Goal: Obtain resource: Download file/media

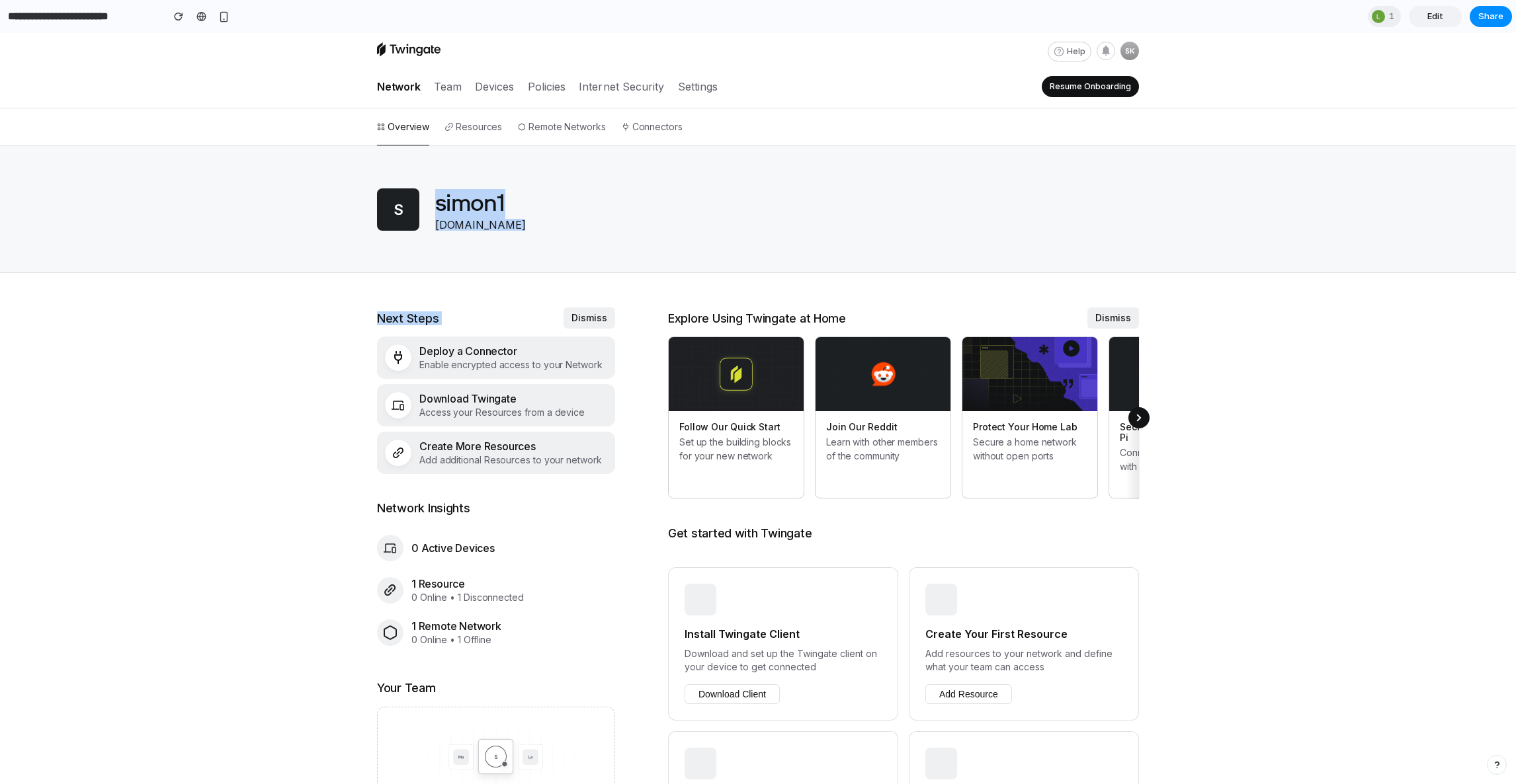
drag, startPoint x: 208, startPoint y: 148, endPoint x: 190, endPoint y: 371, distance: 223.7
click at [190, 365] on div "Help SK Network Team Devices Policies Internet Security Settings Resume Onboard…" at bounding box center [758, 607] width 1516 height 1149
click at [190, 371] on div "Help SK Network Team Devices Policies Internet Security Settings Resume Onboard…" at bounding box center [758, 607] width 1516 height 1149
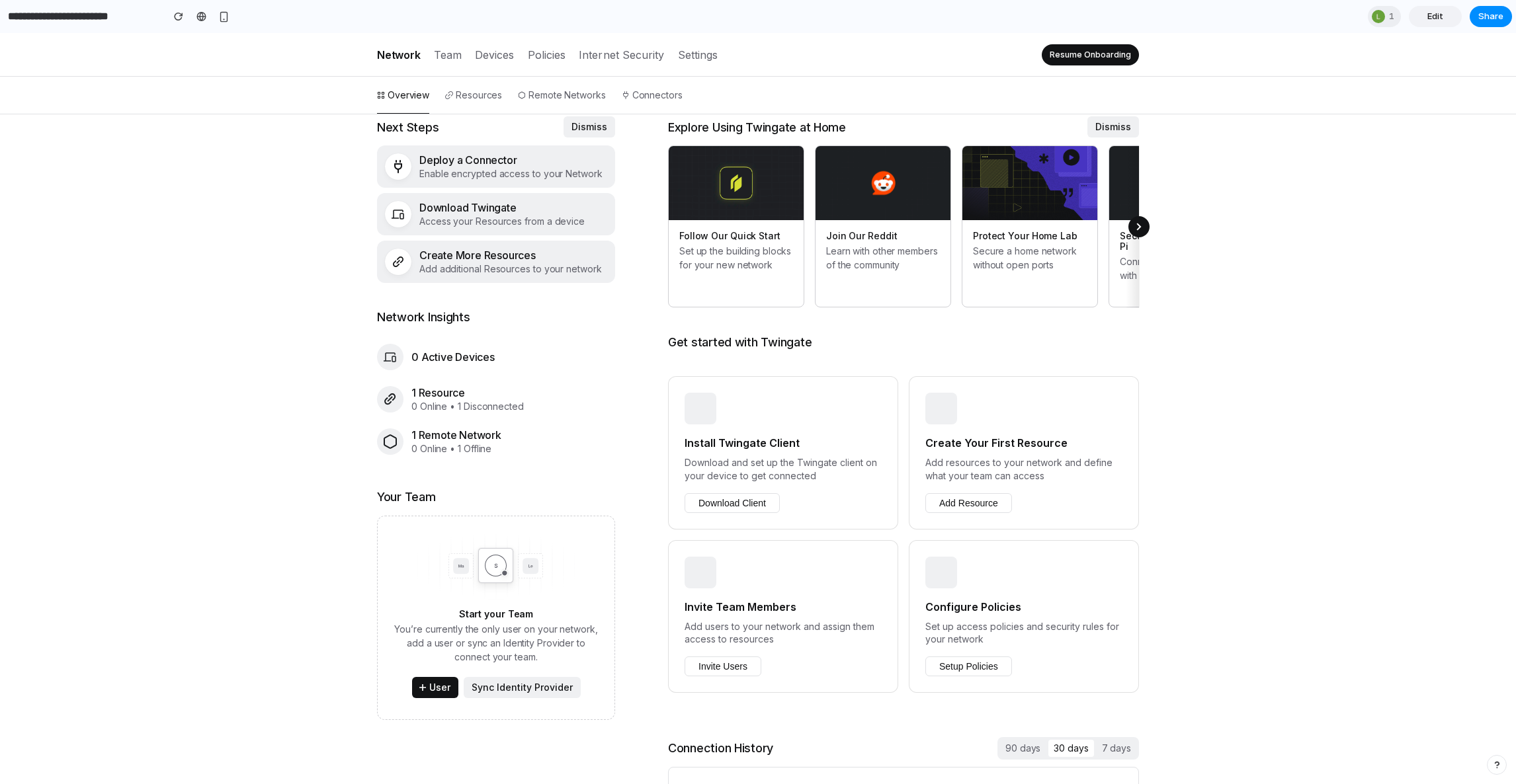
scroll to position [252, 0]
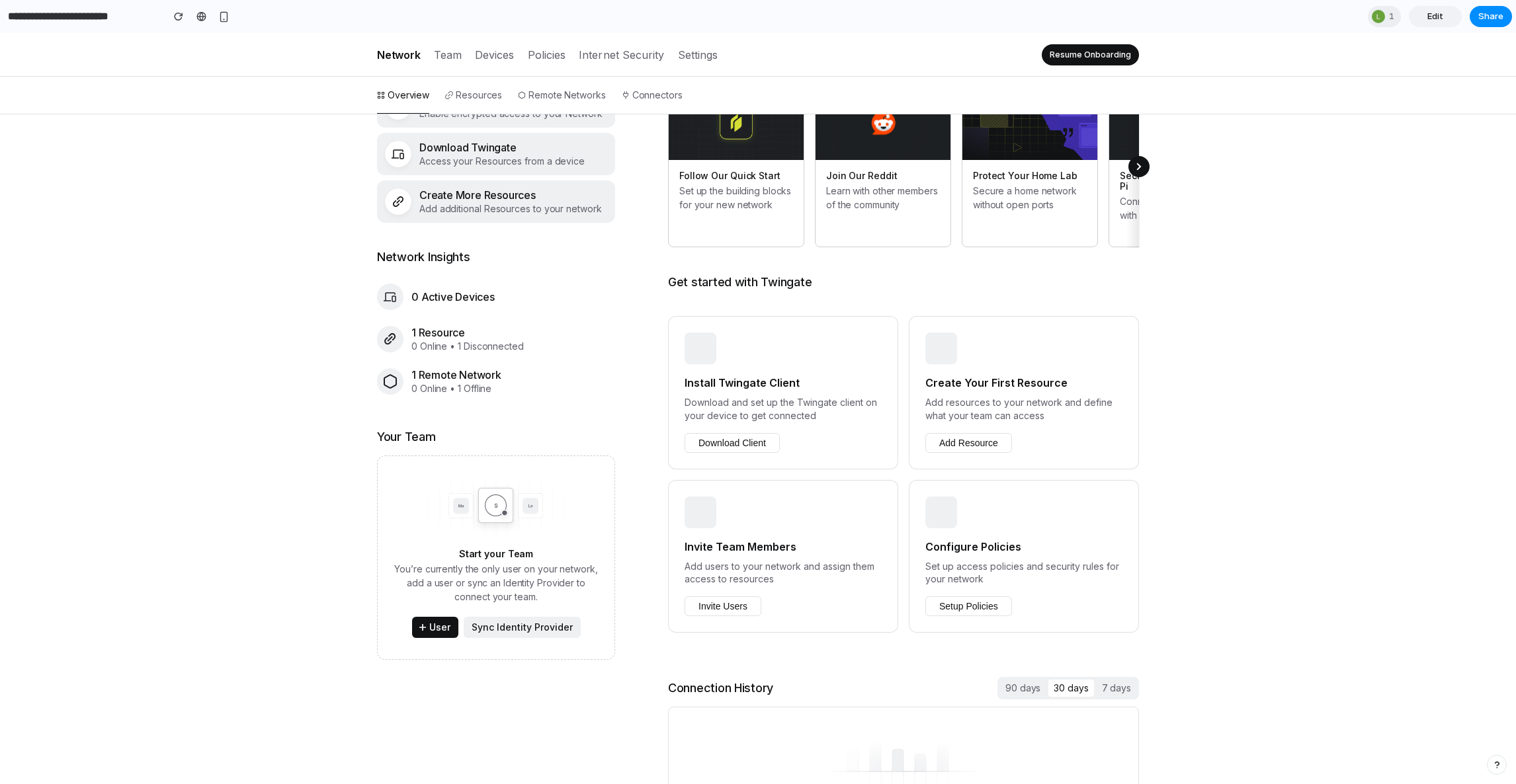
click at [716, 375] on h3 "Install Twingate Client" at bounding box center [782, 382] width 197 height 16
click at [706, 434] on button "Download Client" at bounding box center [732, 444] width 96 height 20
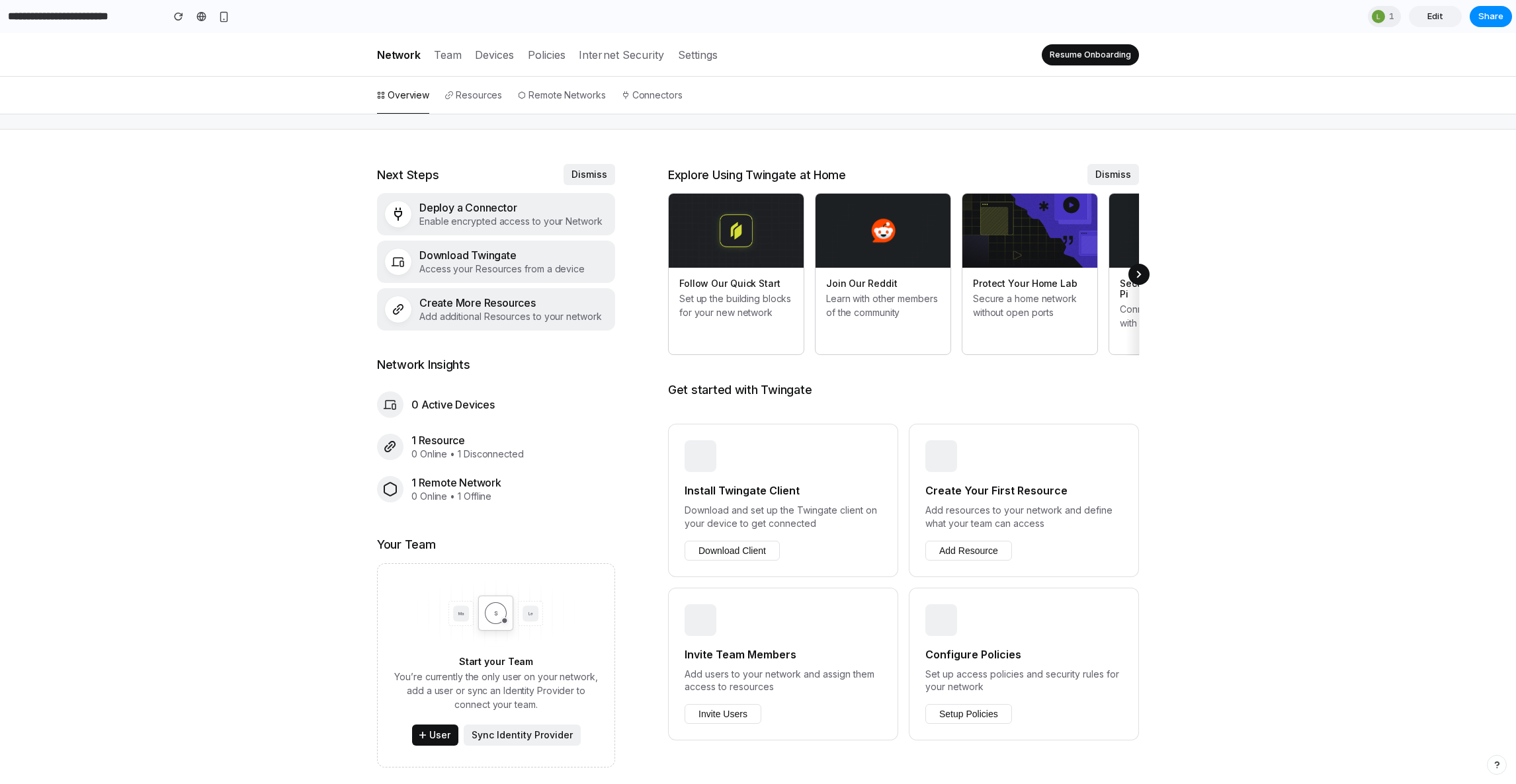
scroll to position [0, 0]
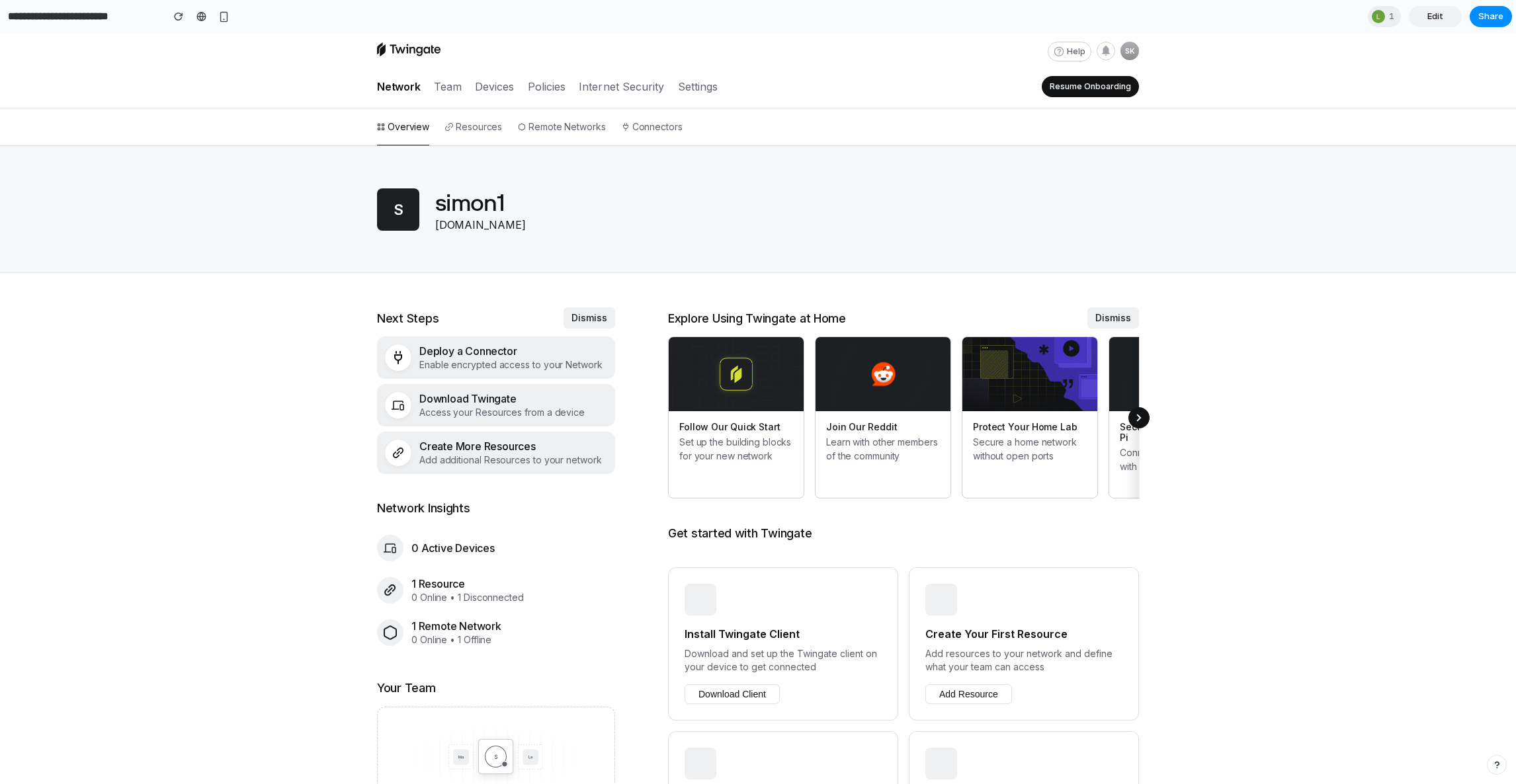
click at [1429, 20] on span "Edit" at bounding box center [1435, 17] width 16 height 13
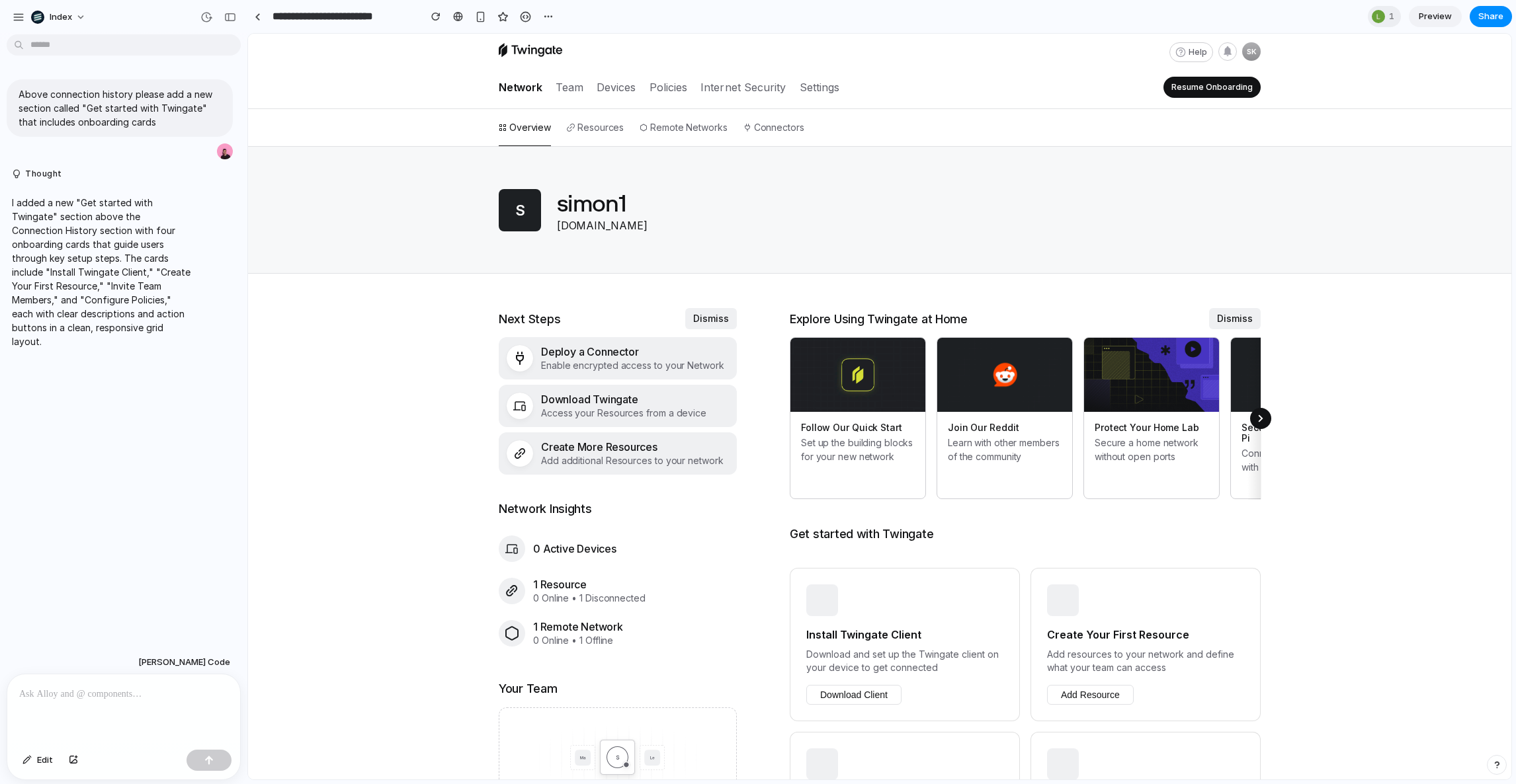
click at [109, 713] on div at bounding box center [124, 710] width 233 height 70
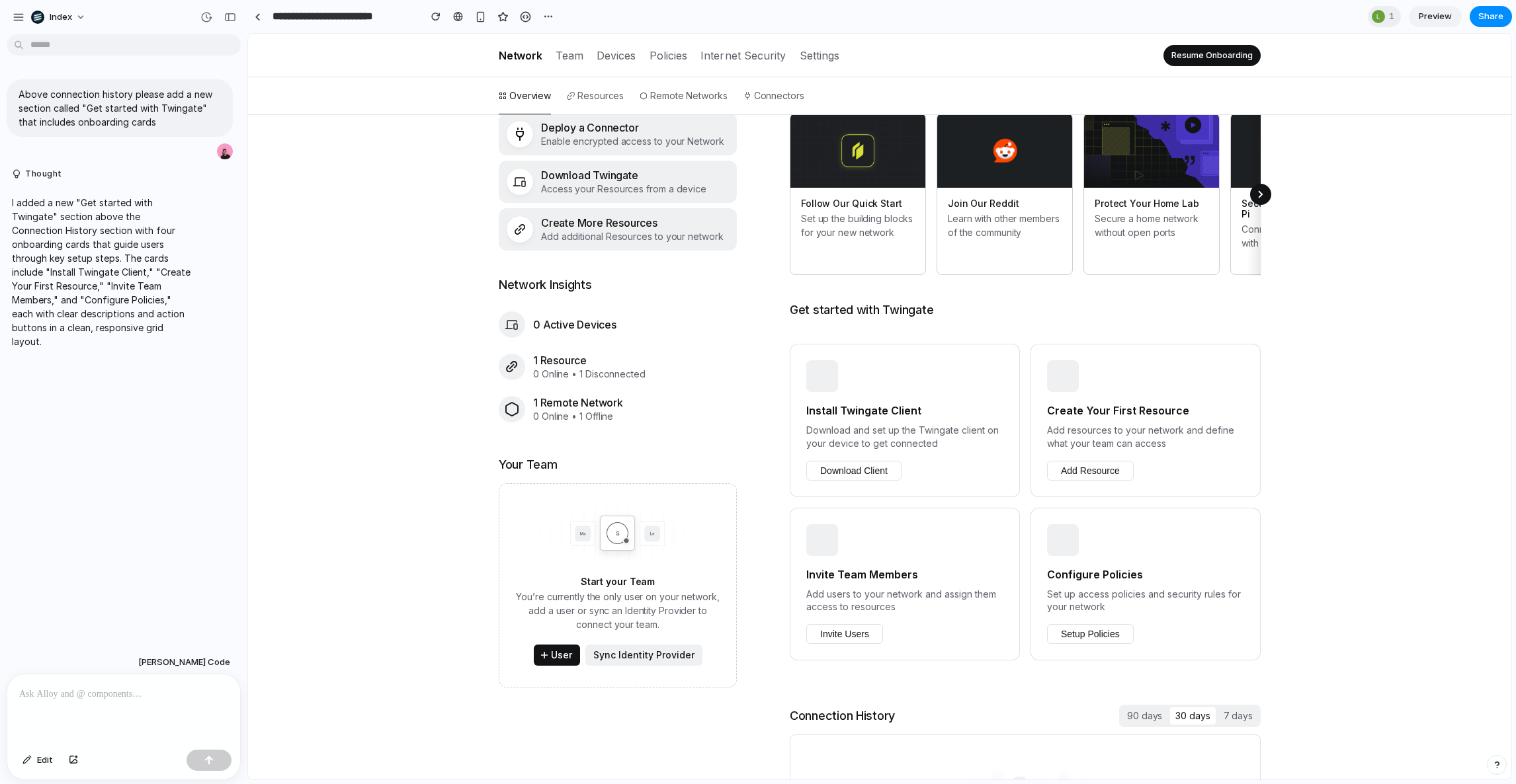
scroll to position [430, 0]
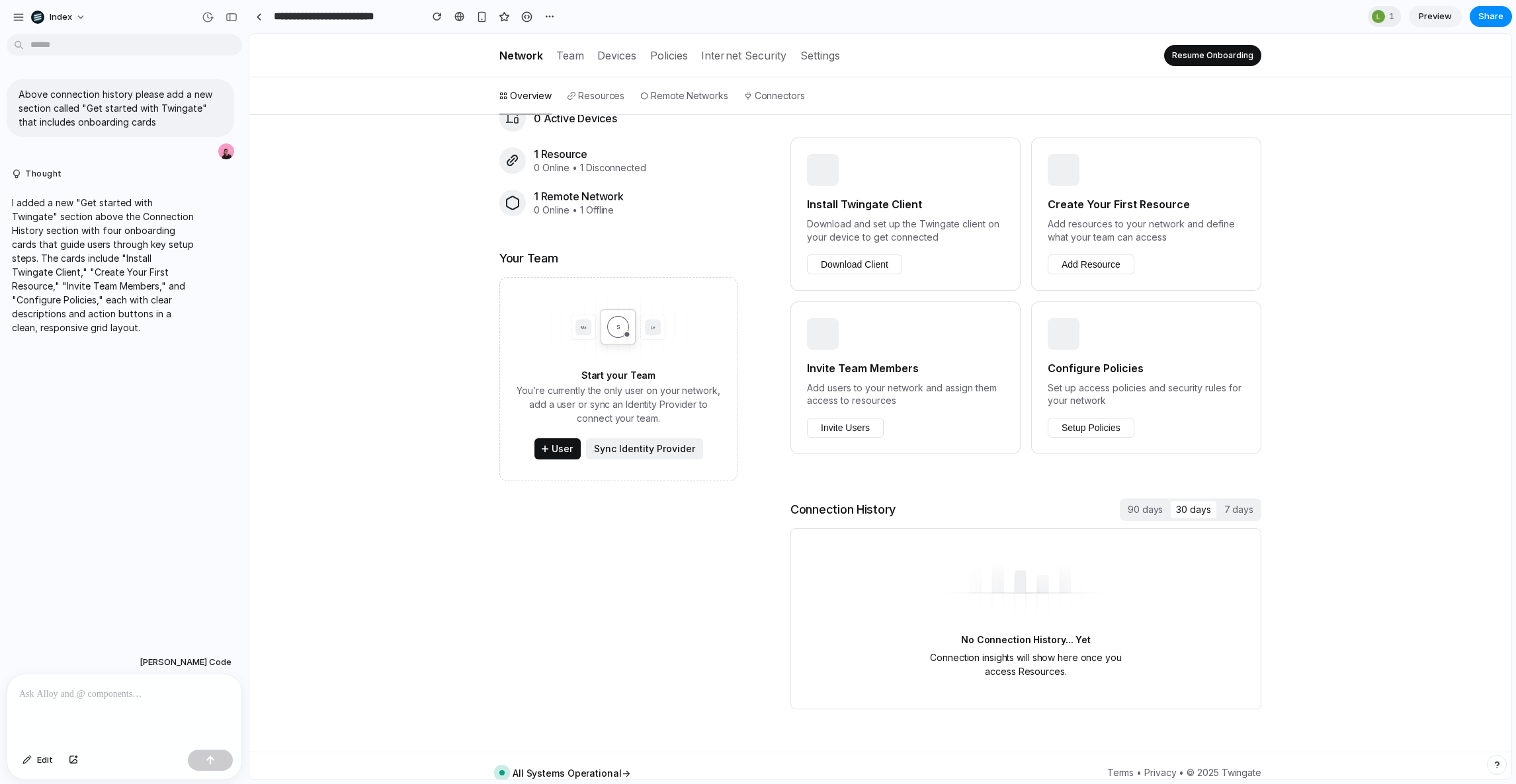
drag, startPoint x: 244, startPoint y: 220, endPoint x: 304, endPoint y: 220, distance: 60.0
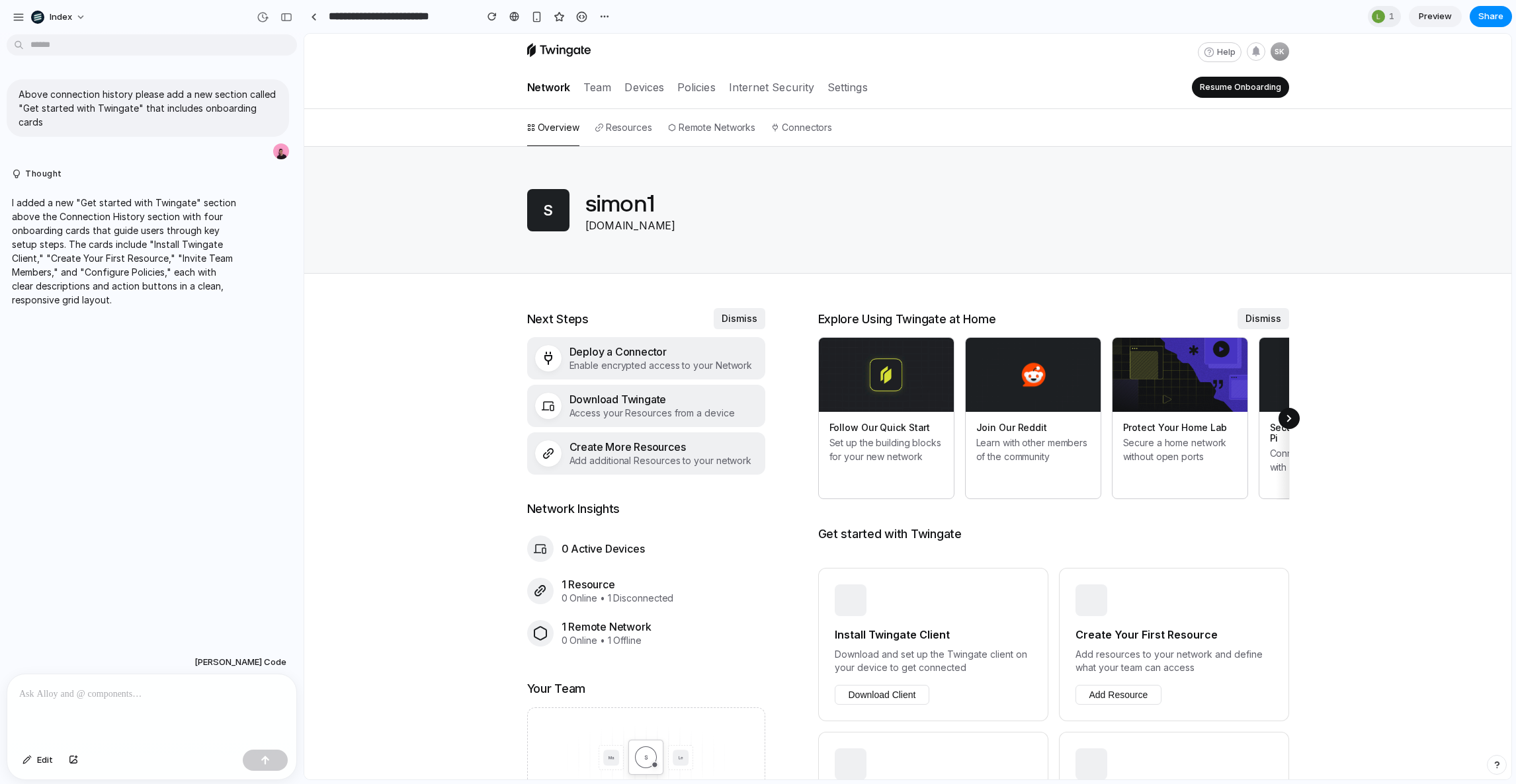
scroll to position [221, 0]
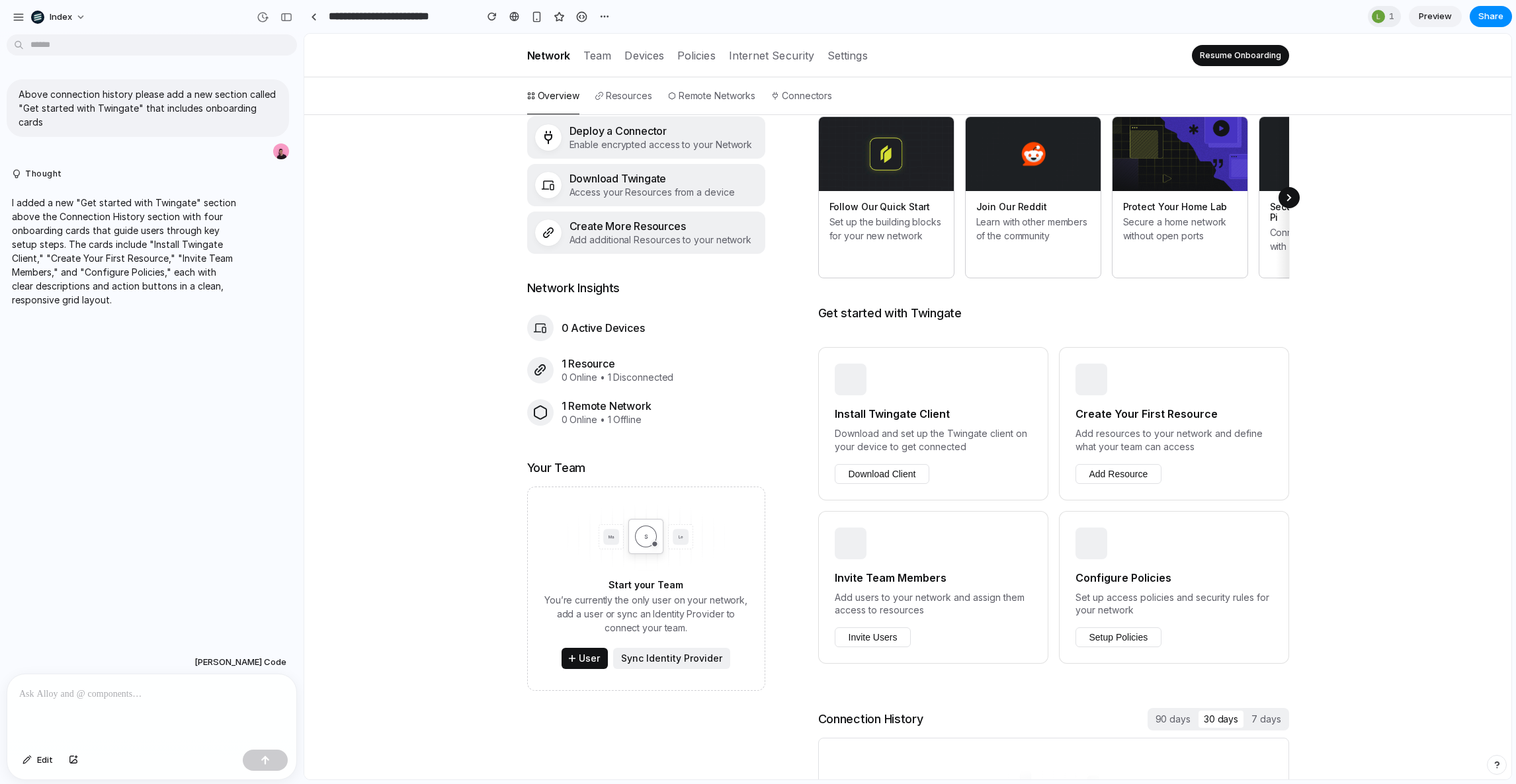
click at [872, 439] on div "Install Twingate Client Download and set up the Twingate client on your device …" at bounding box center [932, 444] width 197 height 77
click at [885, 465] on button "Download Client" at bounding box center [882, 475] width 96 height 20
click at [1098, 471] on div "Create Your First Resource Add resources to your network and define what your t…" at bounding box center [1174, 423] width 230 height 153
click at [157, 704] on div at bounding box center [152, 710] width 289 height 70
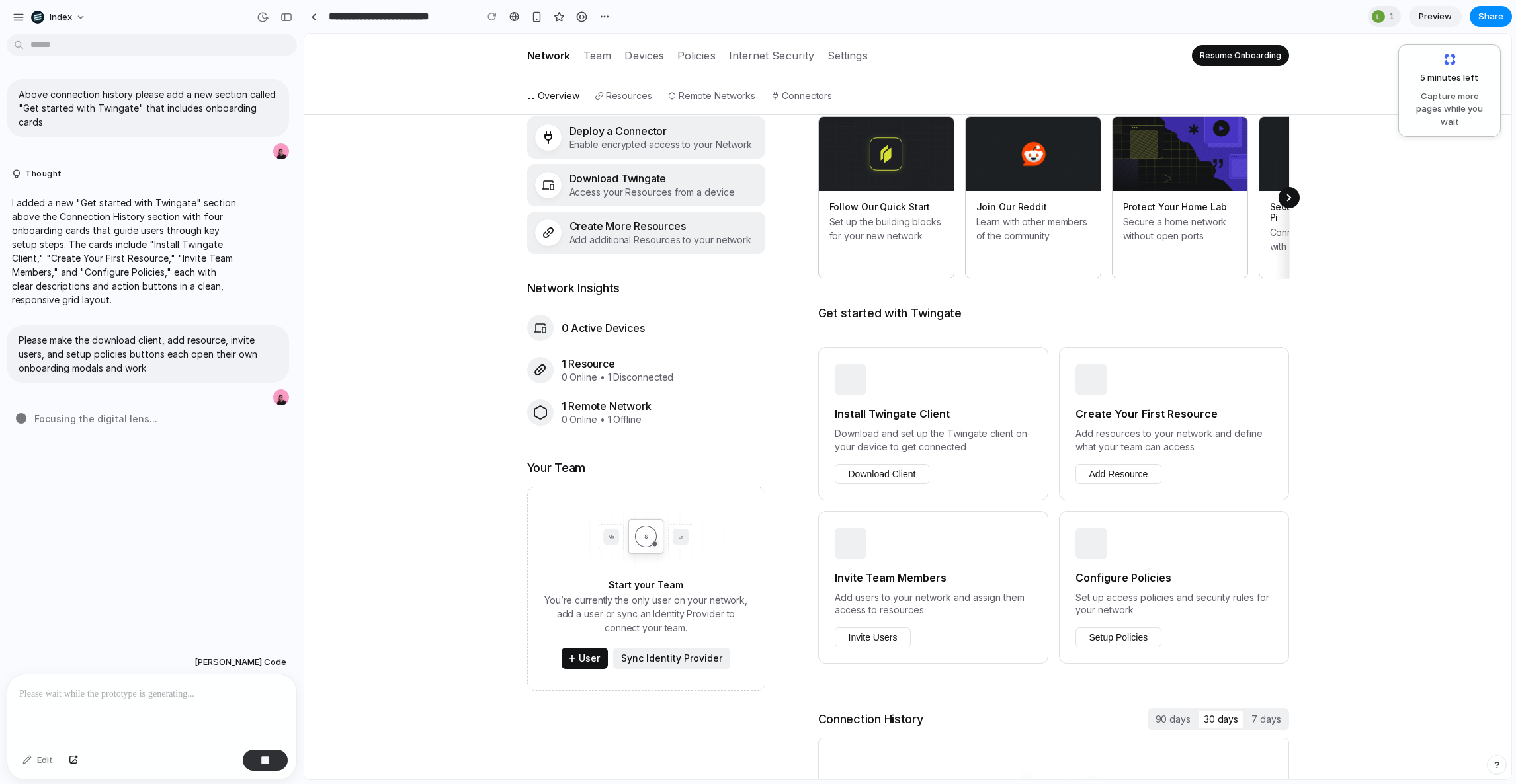
click at [449, 476] on div "Help SK Network Team Devices Policies Internet Security Settings Resume Onboard…" at bounding box center [907, 387] width 1207 height 1149
drag, startPoint x: 428, startPoint y: 512, endPoint x: 427, endPoint y: 324, distance: 188.0
click at [427, 324] on div "Help SK Network Team Devices Policies Internet Security Settings Resume Onboard…" at bounding box center [907, 387] width 1207 height 1149
click at [445, 202] on div "Help SK Network Team Devices Policies Internet Security Settings Resume Onboard…" at bounding box center [907, 387] width 1207 height 1149
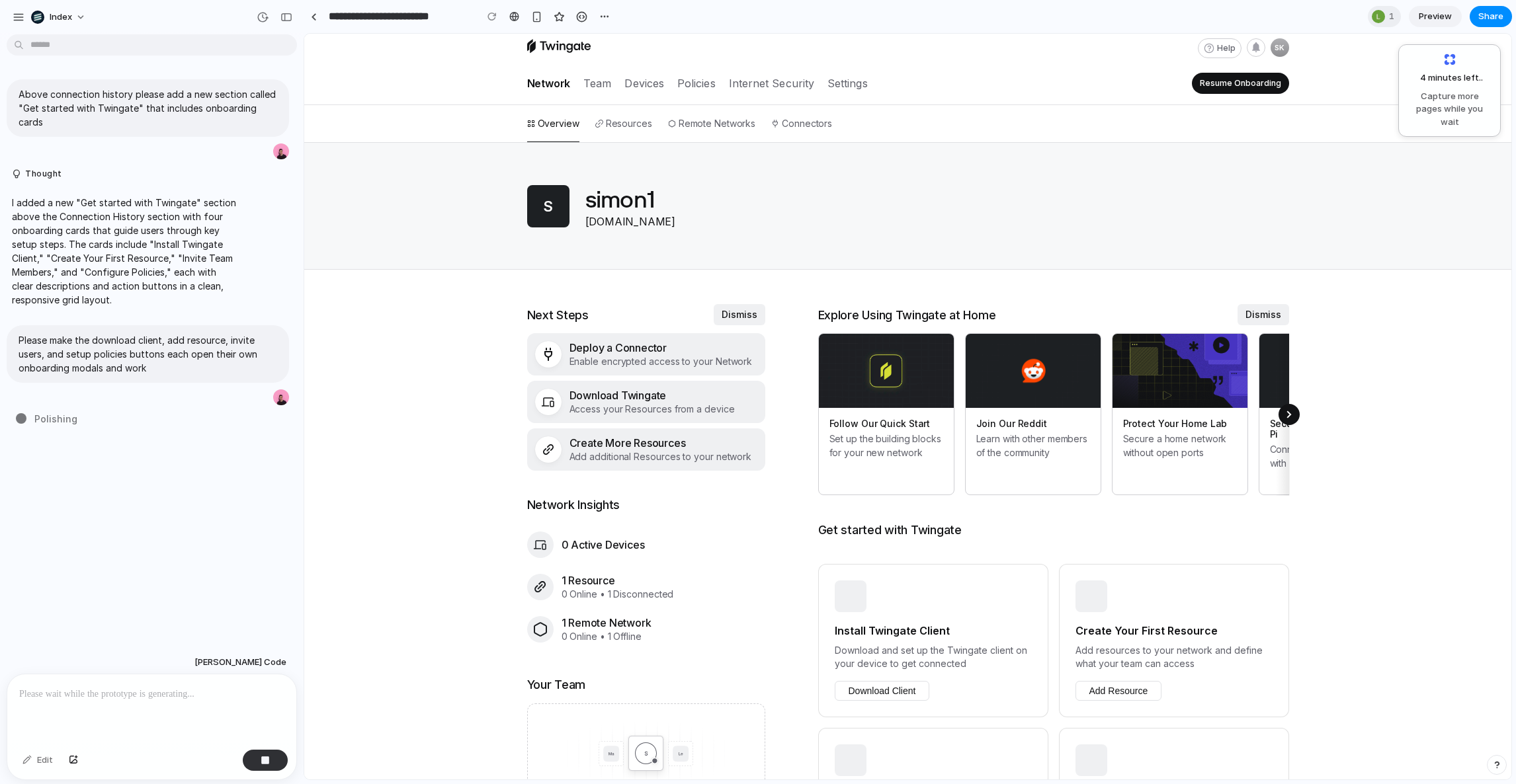
scroll to position [0, 0]
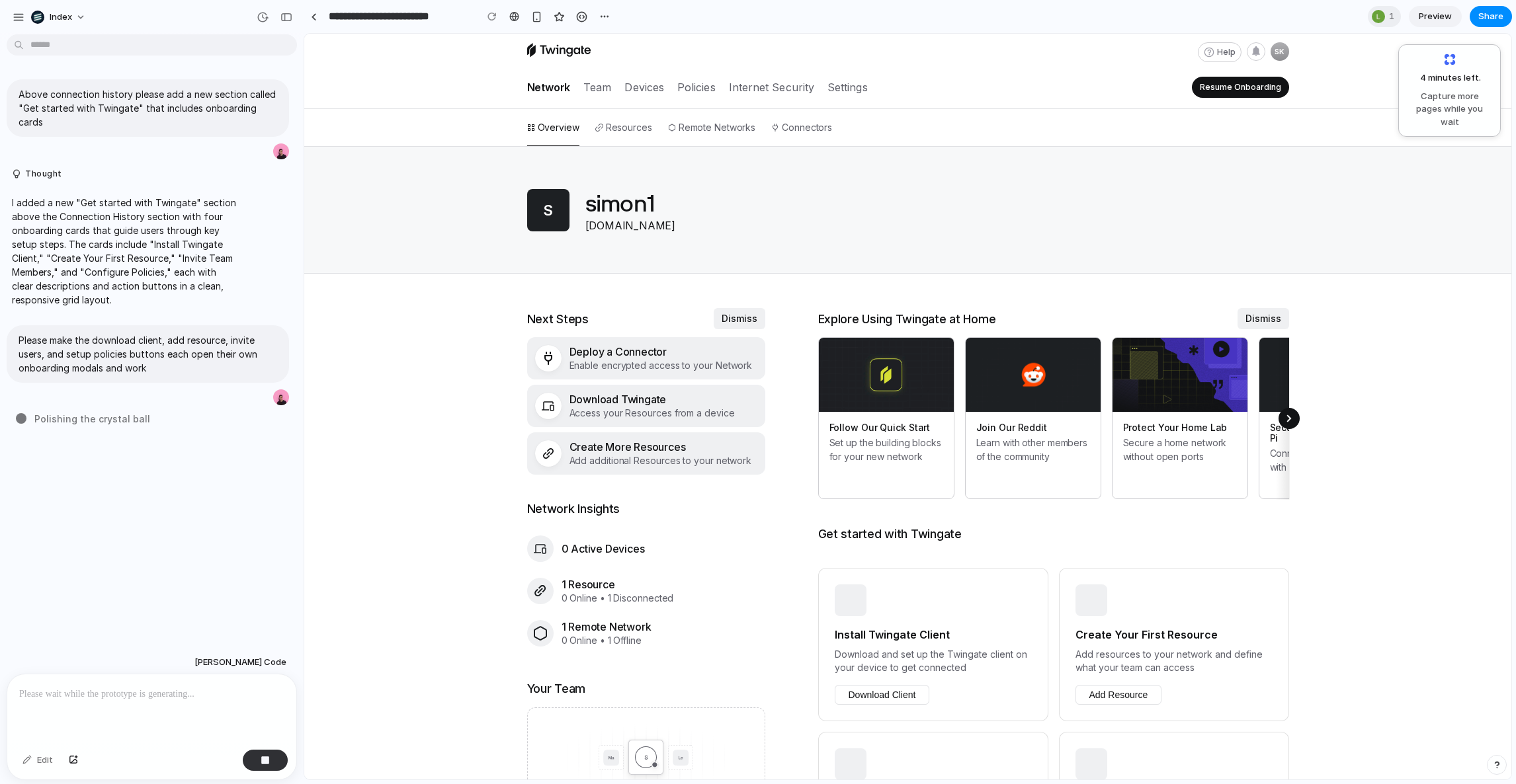
click at [440, 232] on div at bounding box center [907, 210] width 1207 height 127
click at [608, 136] on div "Resources" at bounding box center [624, 127] width 57 height 37
click at [608, 127] on div "Resources" at bounding box center [624, 127] width 57 height 9
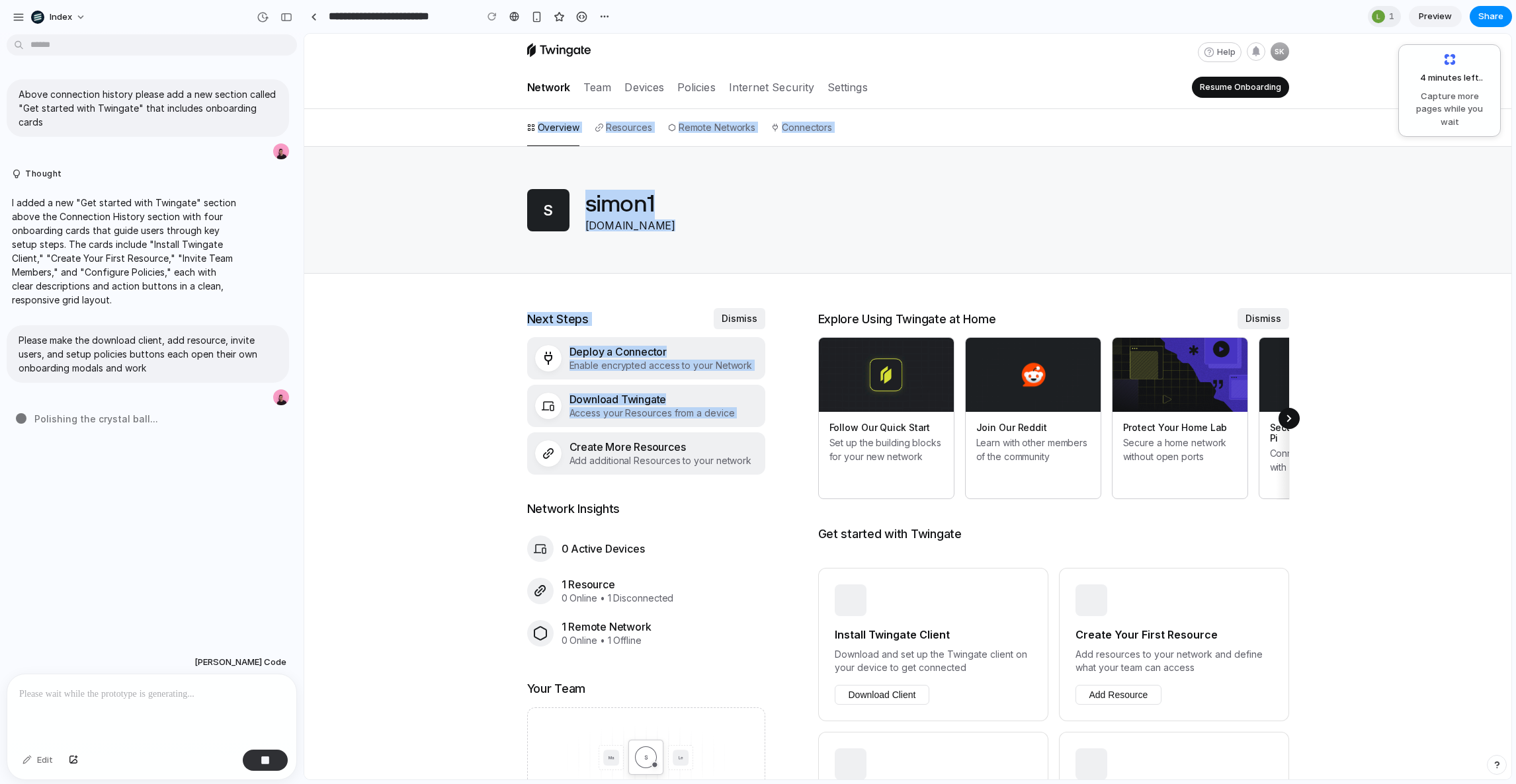
drag, startPoint x: 482, startPoint y: 112, endPoint x: 477, endPoint y: 475, distance: 363.0
click at [477, 474] on div "Help SK Network Team Devices Policies Internet Security Settings Resume Onboard…" at bounding box center [907, 608] width 1207 height 1149
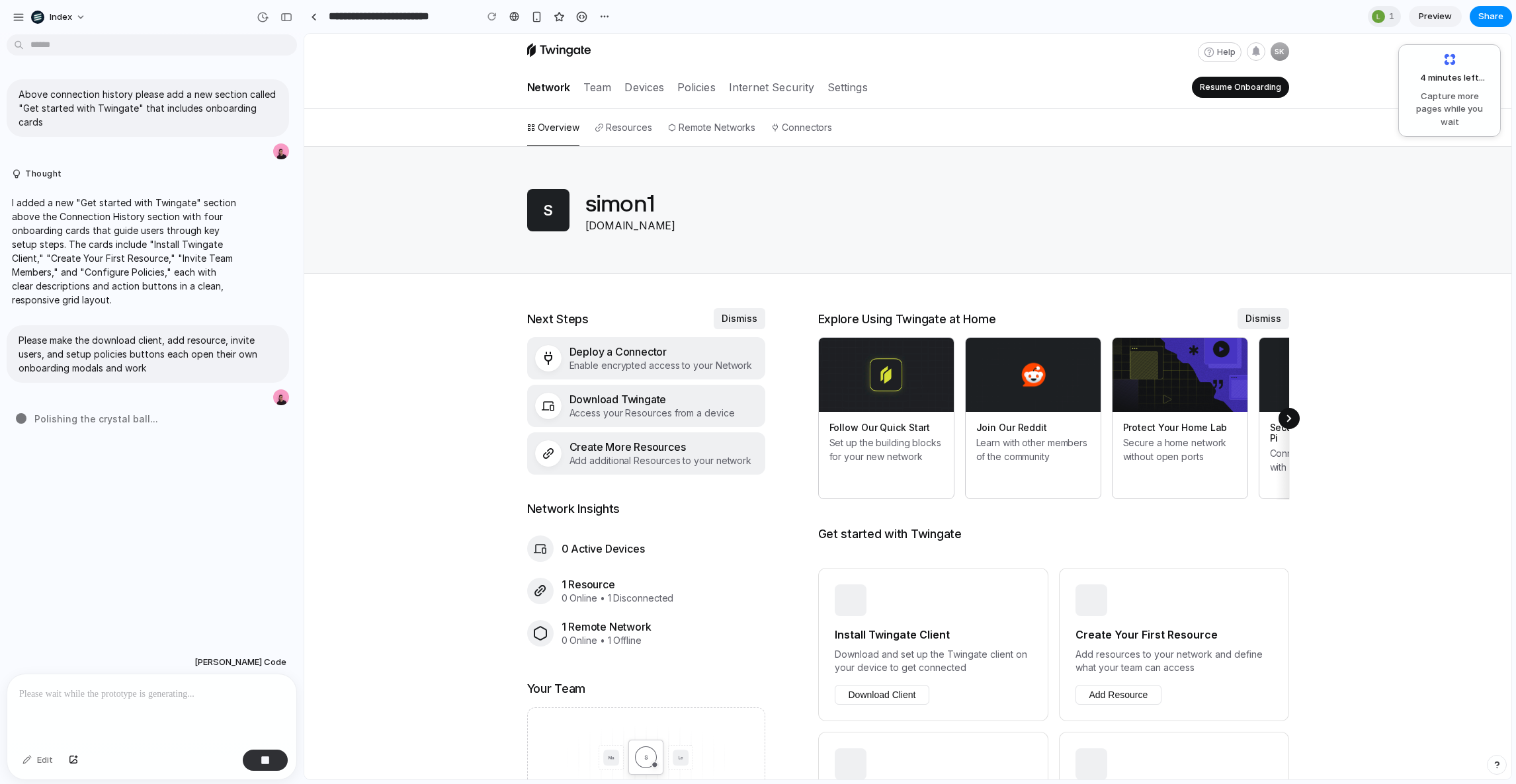
click at [474, 475] on div "Help SK Network Team Devices Policies Internet Security Settings Resume Onboard…" at bounding box center [907, 608] width 1207 height 1149
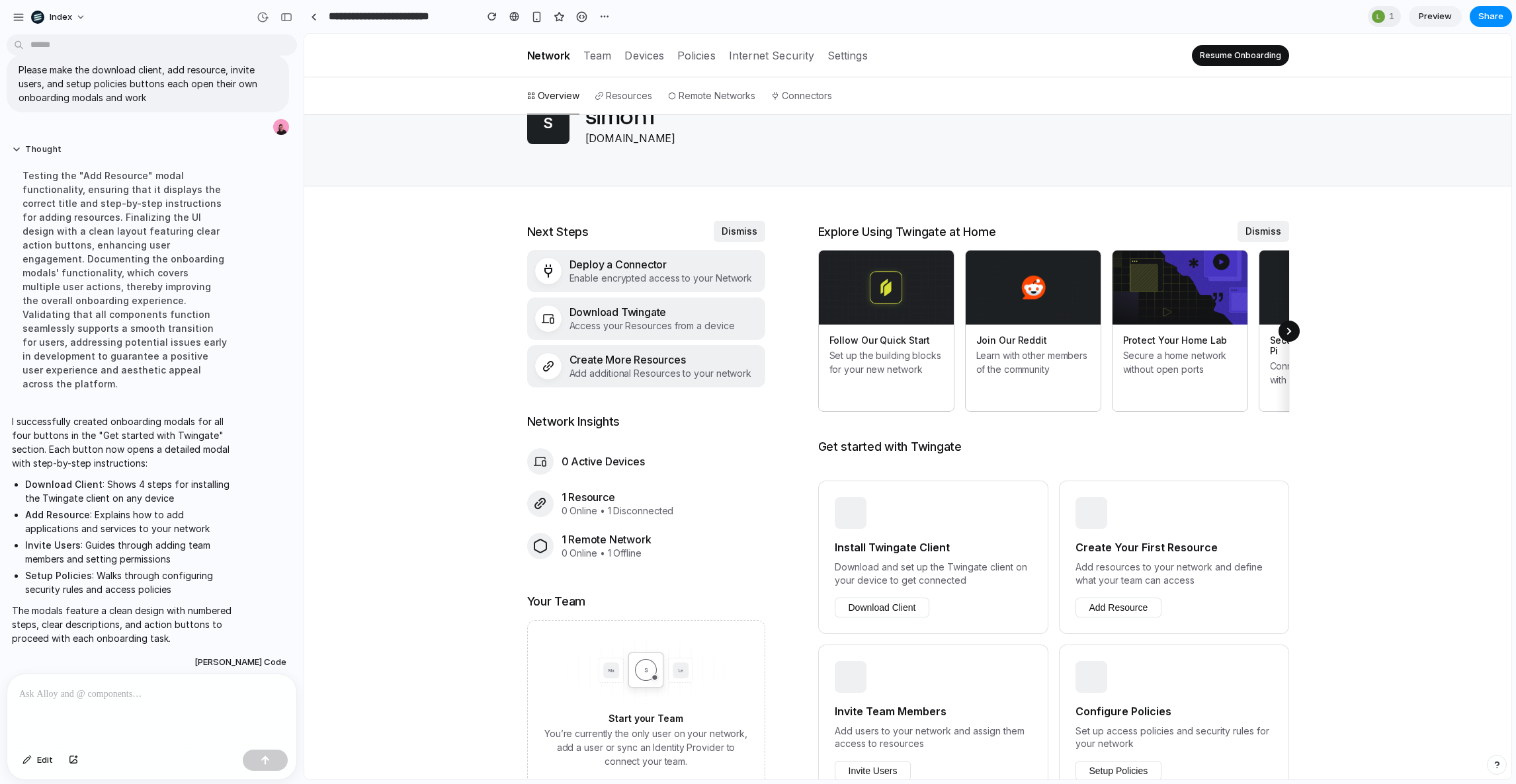
scroll to position [216, 0]
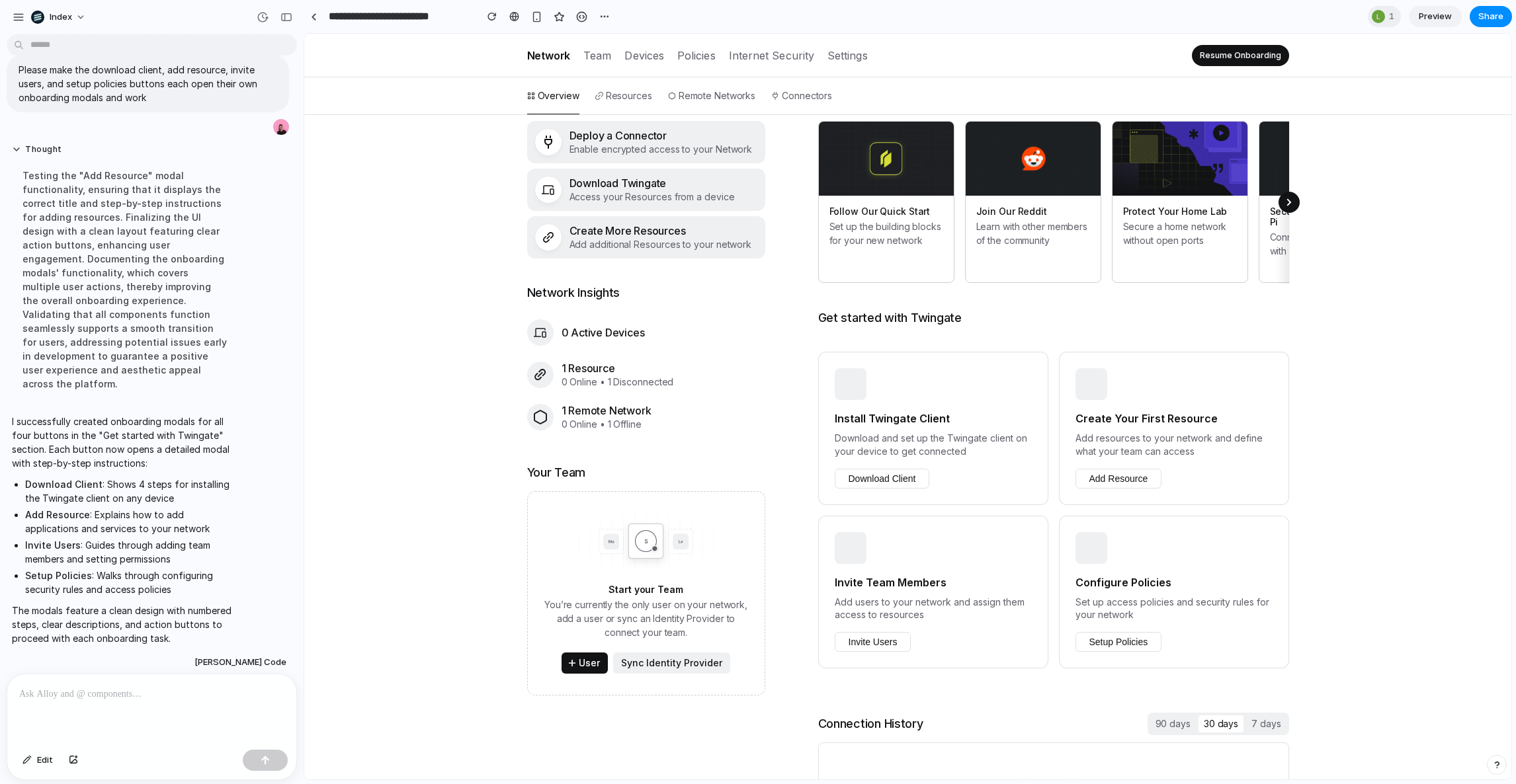
click at [890, 469] on button "Download Client" at bounding box center [882, 479] width 96 height 20
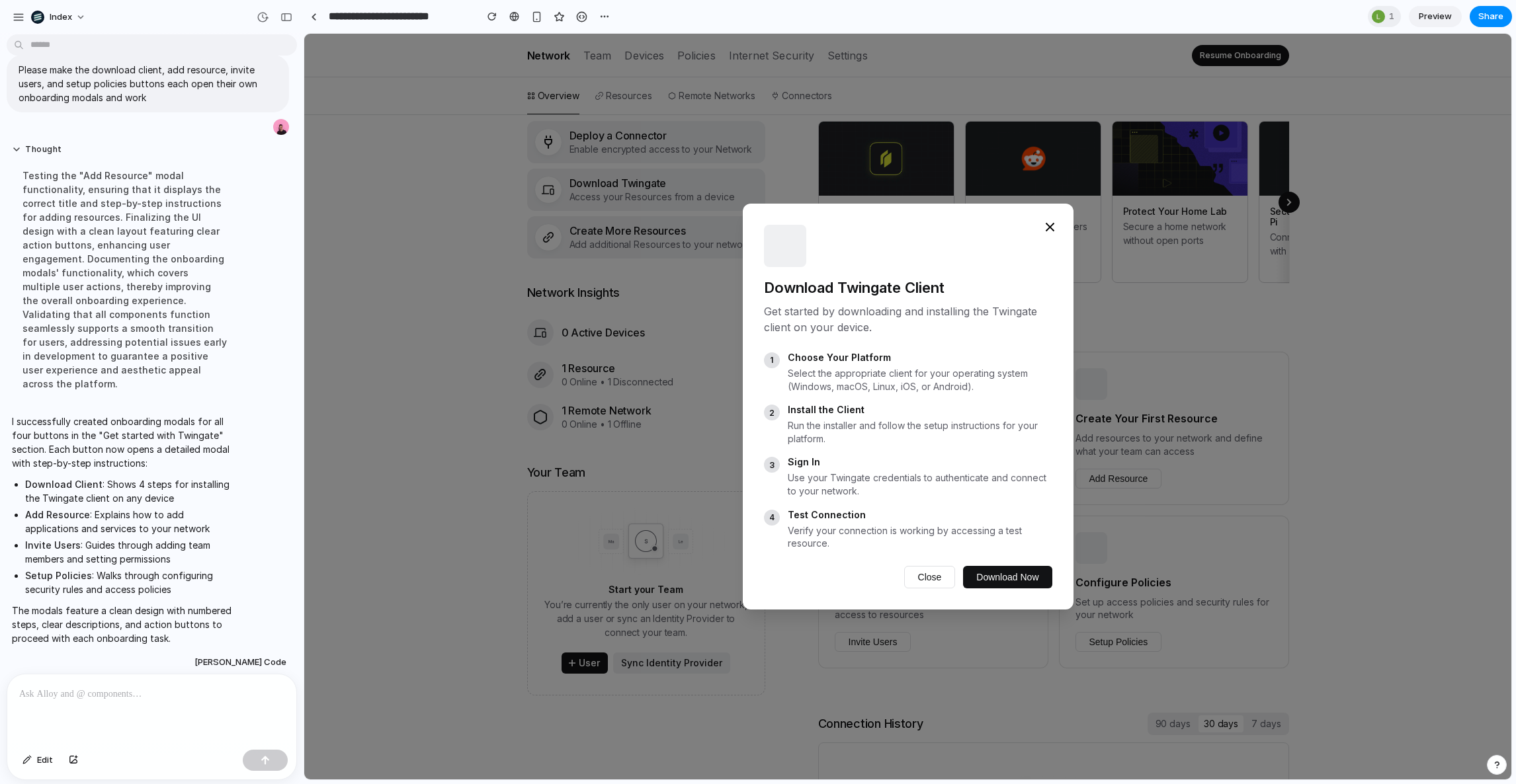
click at [1042, 231] on icon at bounding box center [1050, 227] width 15 height 15
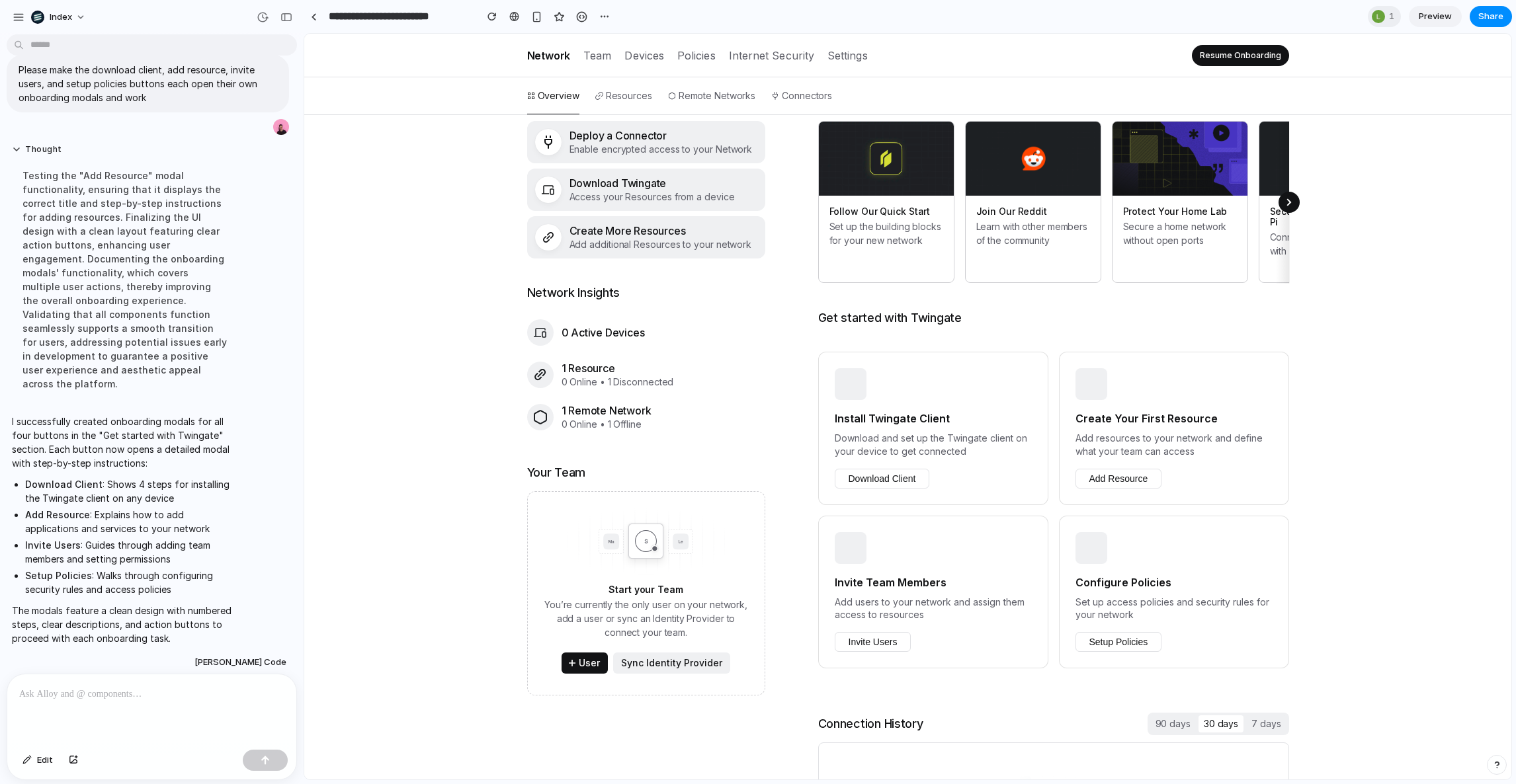
click at [1098, 469] on button "Add Resource" at bounding box center [1119, 479] width 86 height 20
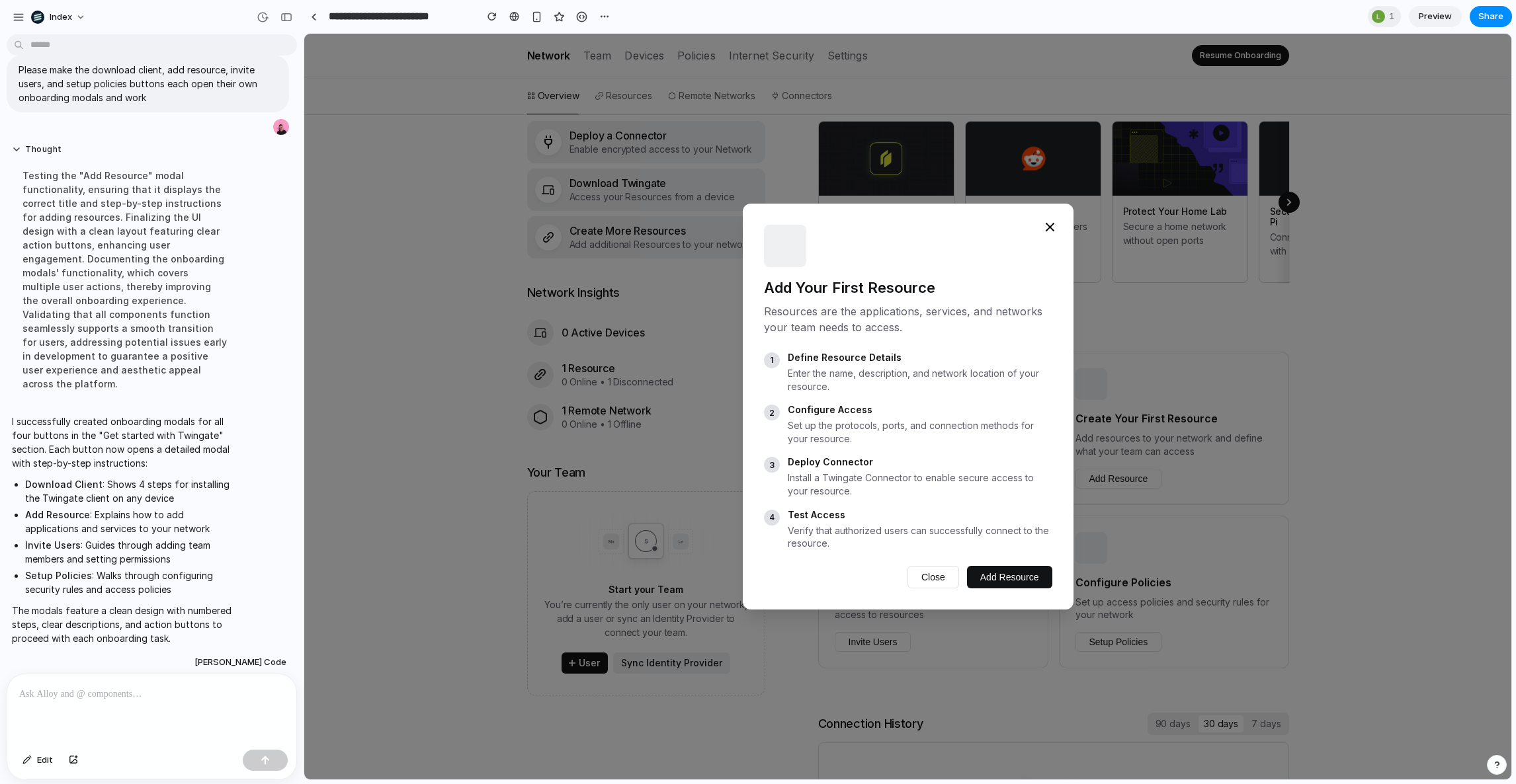
click at [945, 576] on button "Close" at bounding box center [933, 577] width 52 height 23
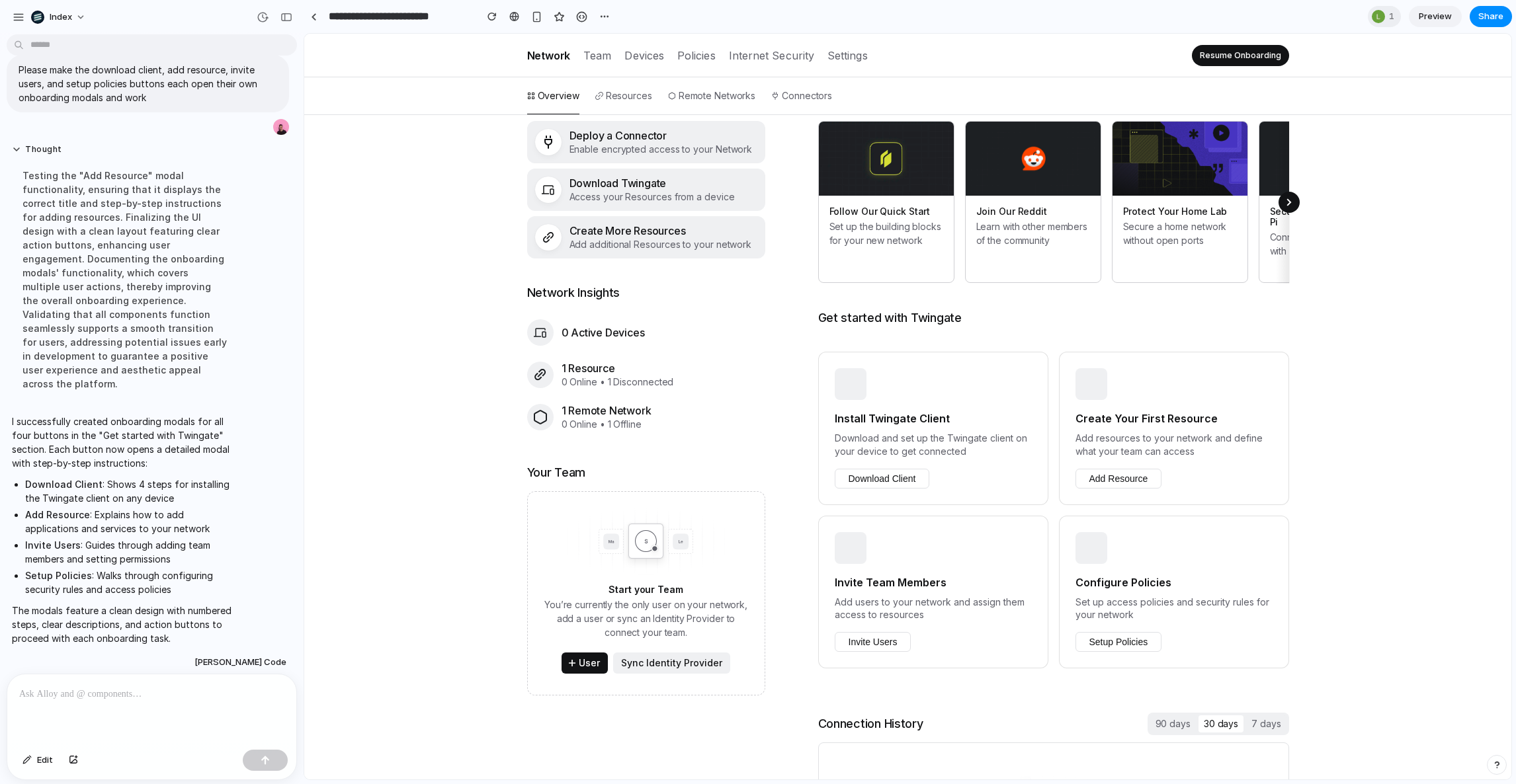
click at [879, 632] on button "Invite Users" at bounding box center [872, 642] width 76 height 20
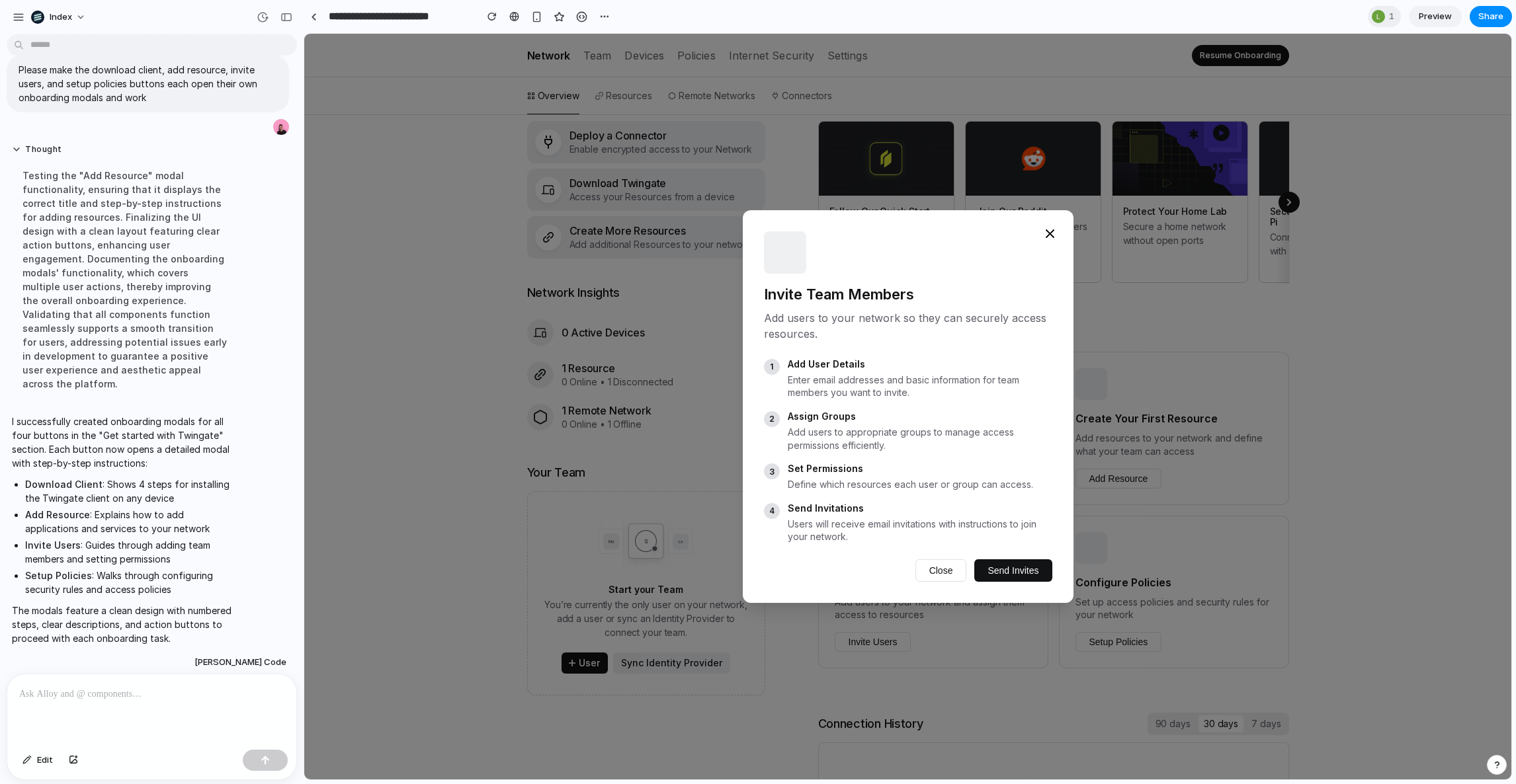
click at [998, 569] on button "Send Invites" at bounding box center [1013, 570] width 77 height 23
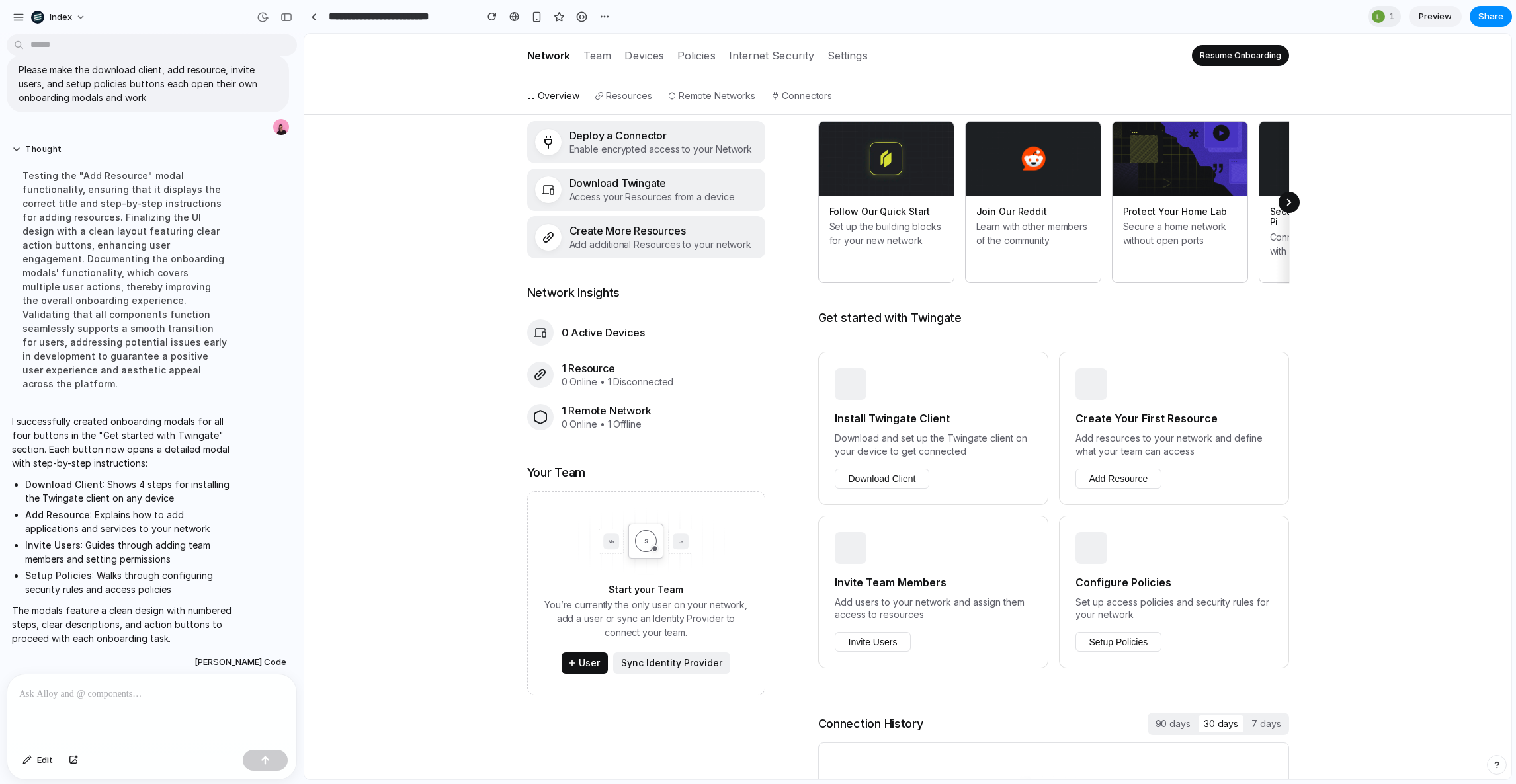
click at [1104, 632] on button "Setup Policies" at bounding box center [1119, 642] width 86 height 20
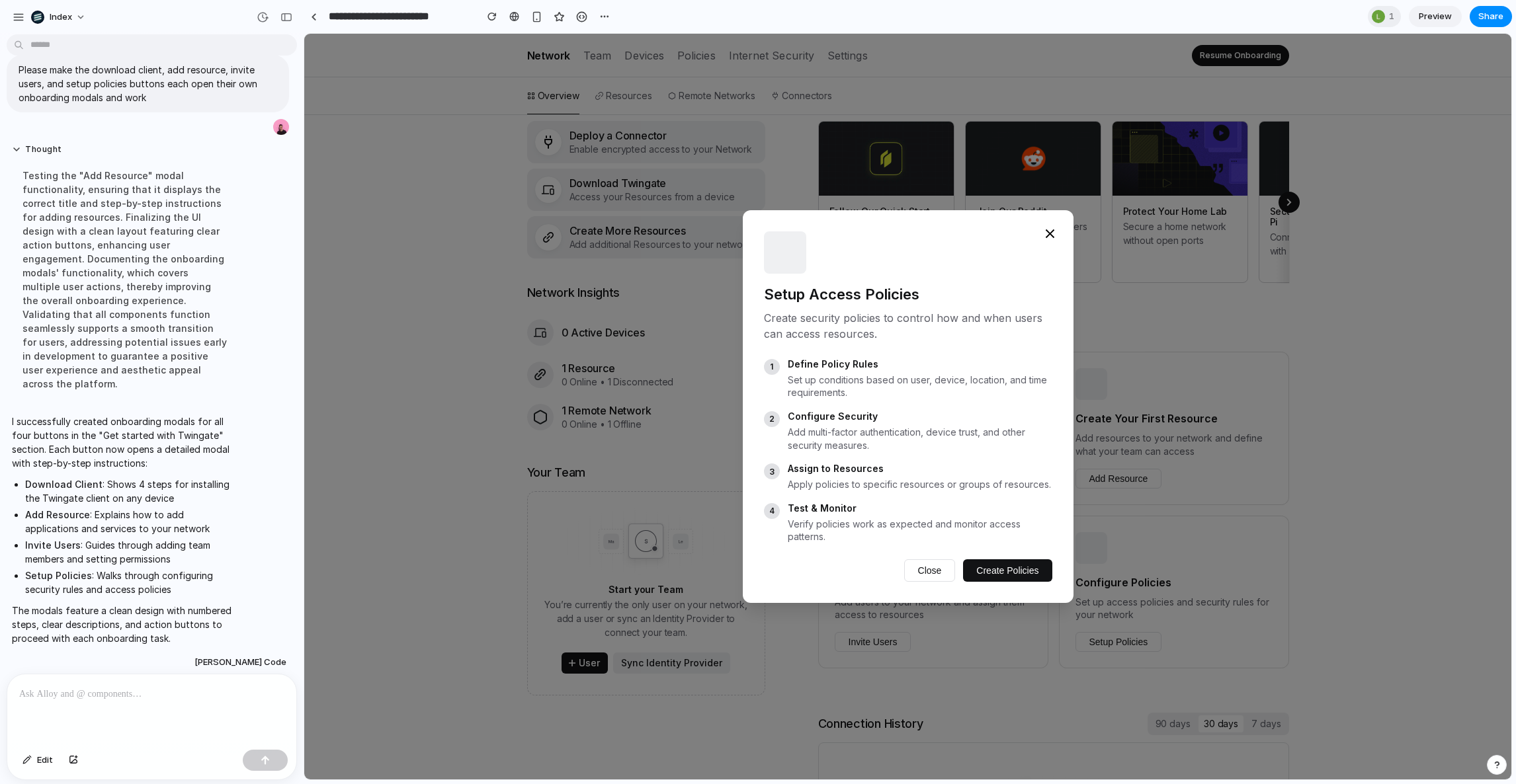
click at [947, 574] on button "Close" at bounding box center [930, 570] width 52 height 23
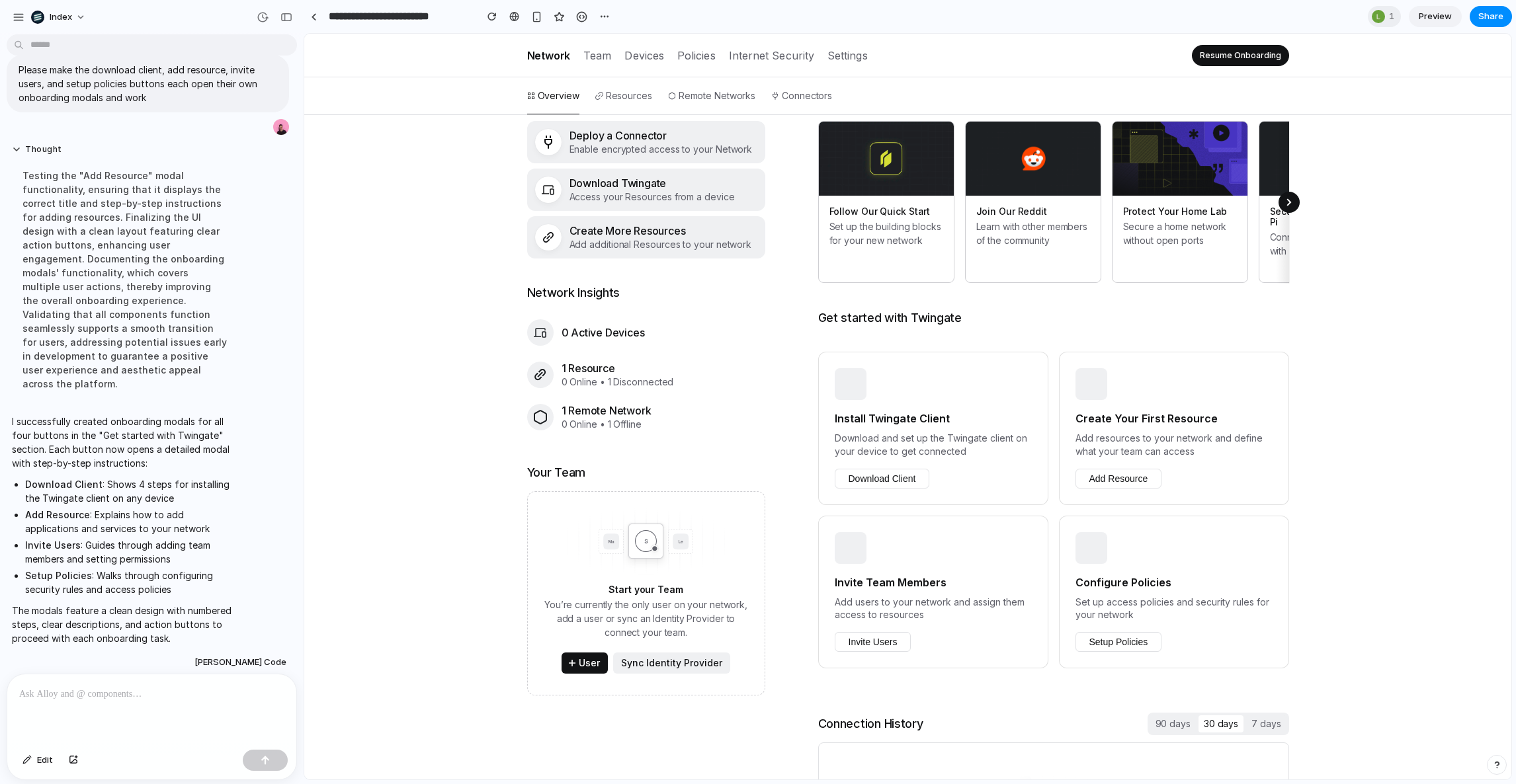
click at [932, 440] on p "Download and set up the Twingate client on your device to get connected" at bounding box center [932, 444] width 197 height 26
click at [890, 469] on button "Download Client" at bounding box center [882, 479] width 96 height 20
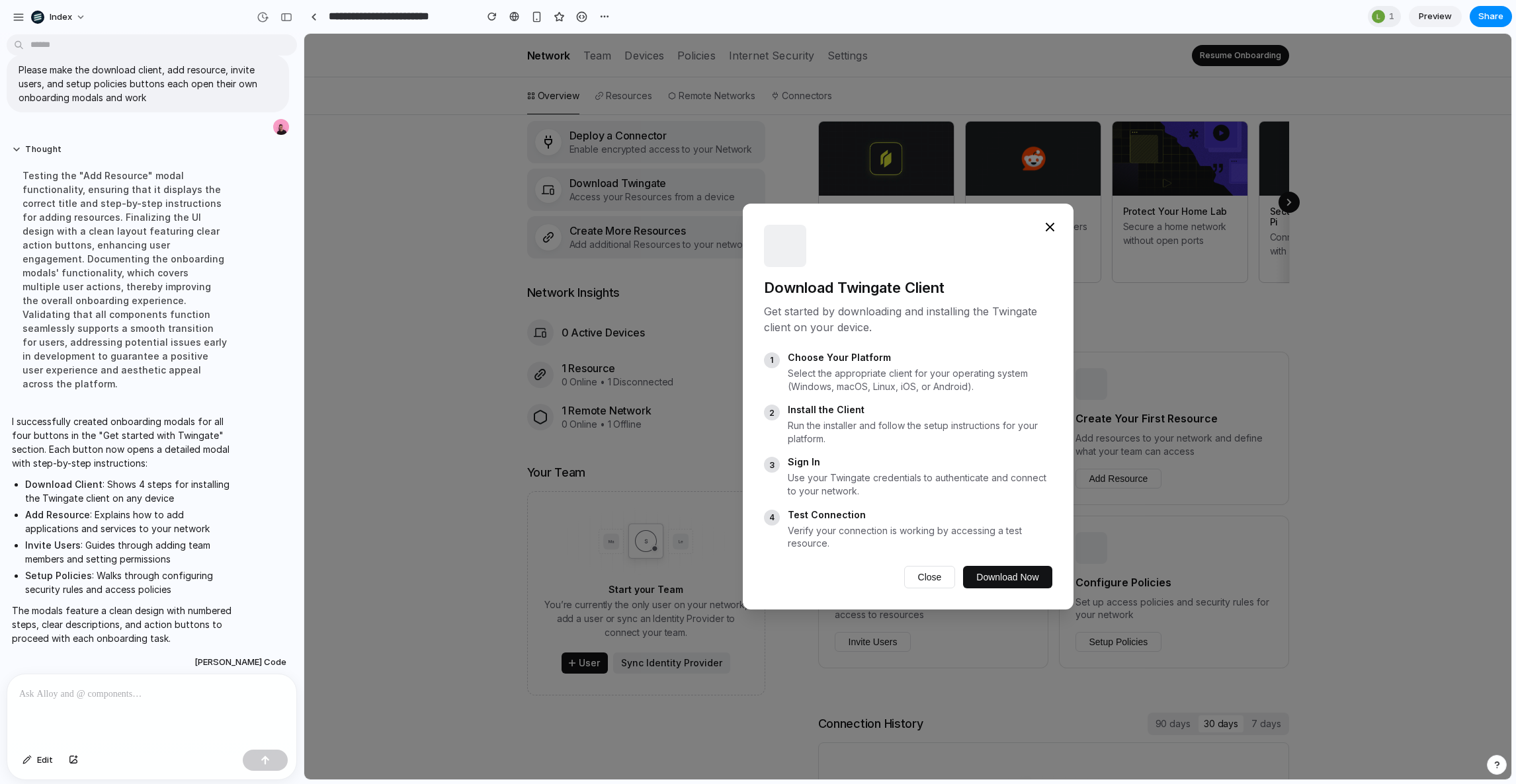
click at [634, 360] on div "Download Twingate Client Get started by downloading and installing the Twingate…" at bounding box center [907, 407] width 1207 height 746
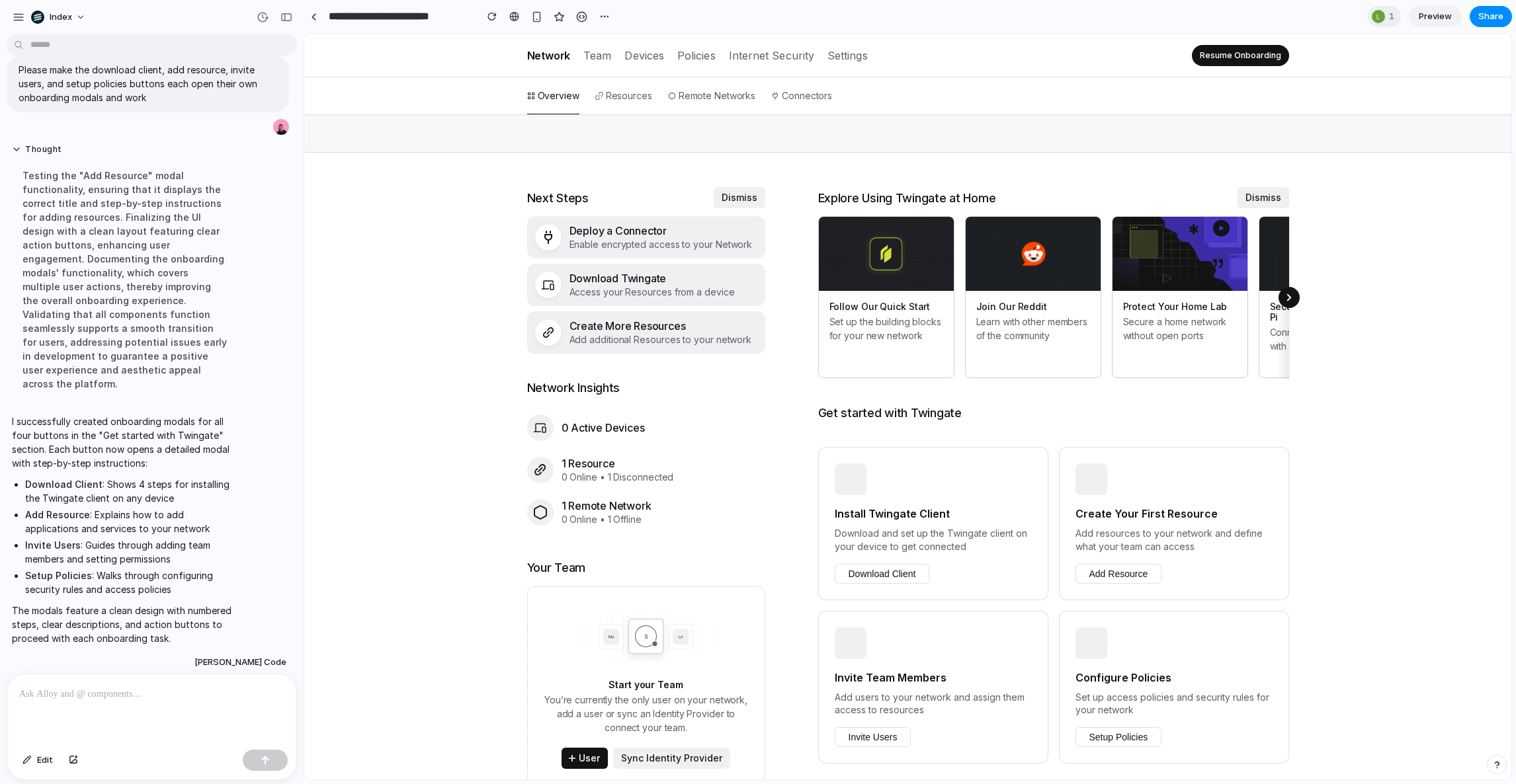
scroll to position [149, 0]
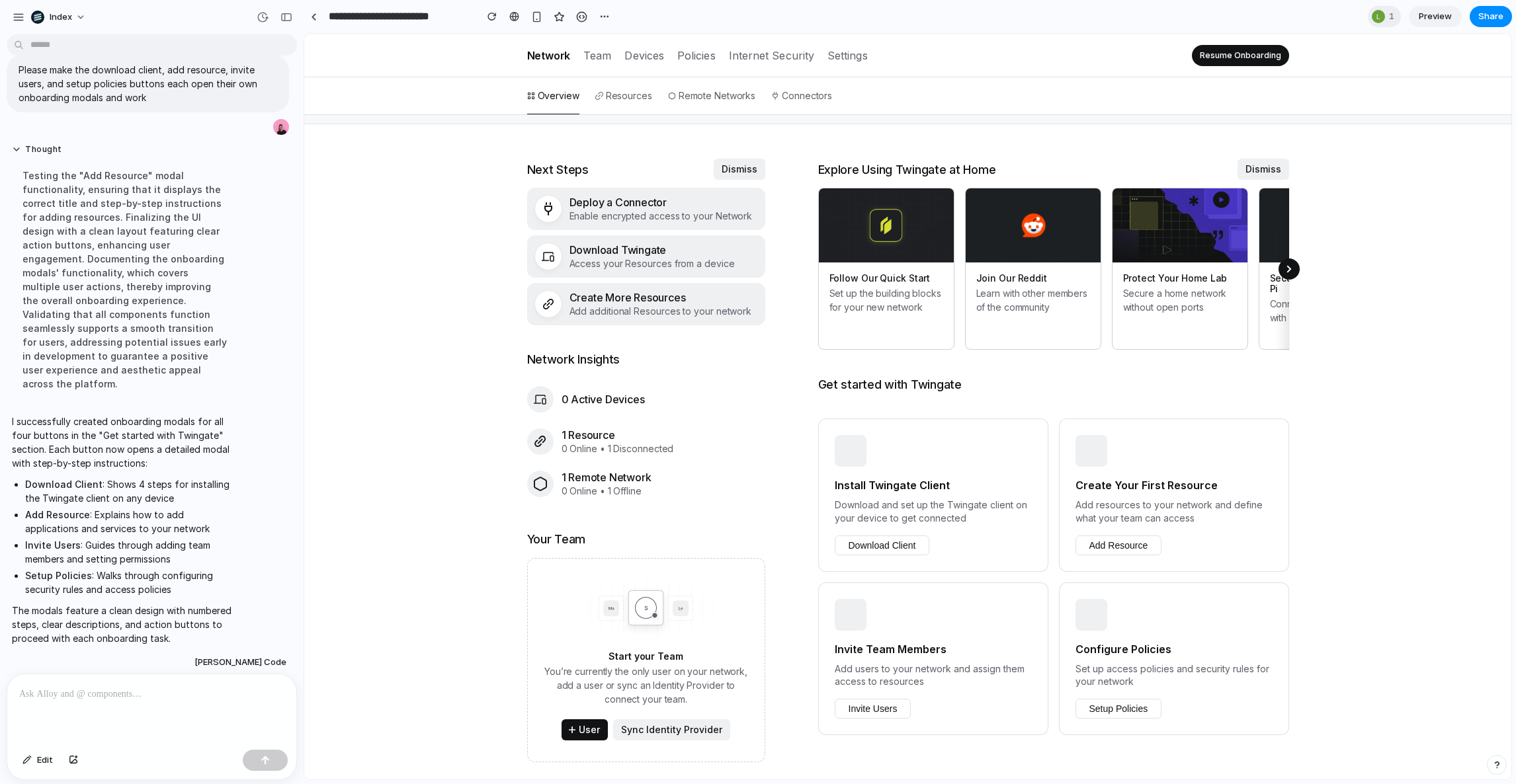
click at [944, 249] on img at bounding box center [885, 226] width 135 height 74
click at [890, 249] on img at bounding box center [885, 226] width 135 height 74
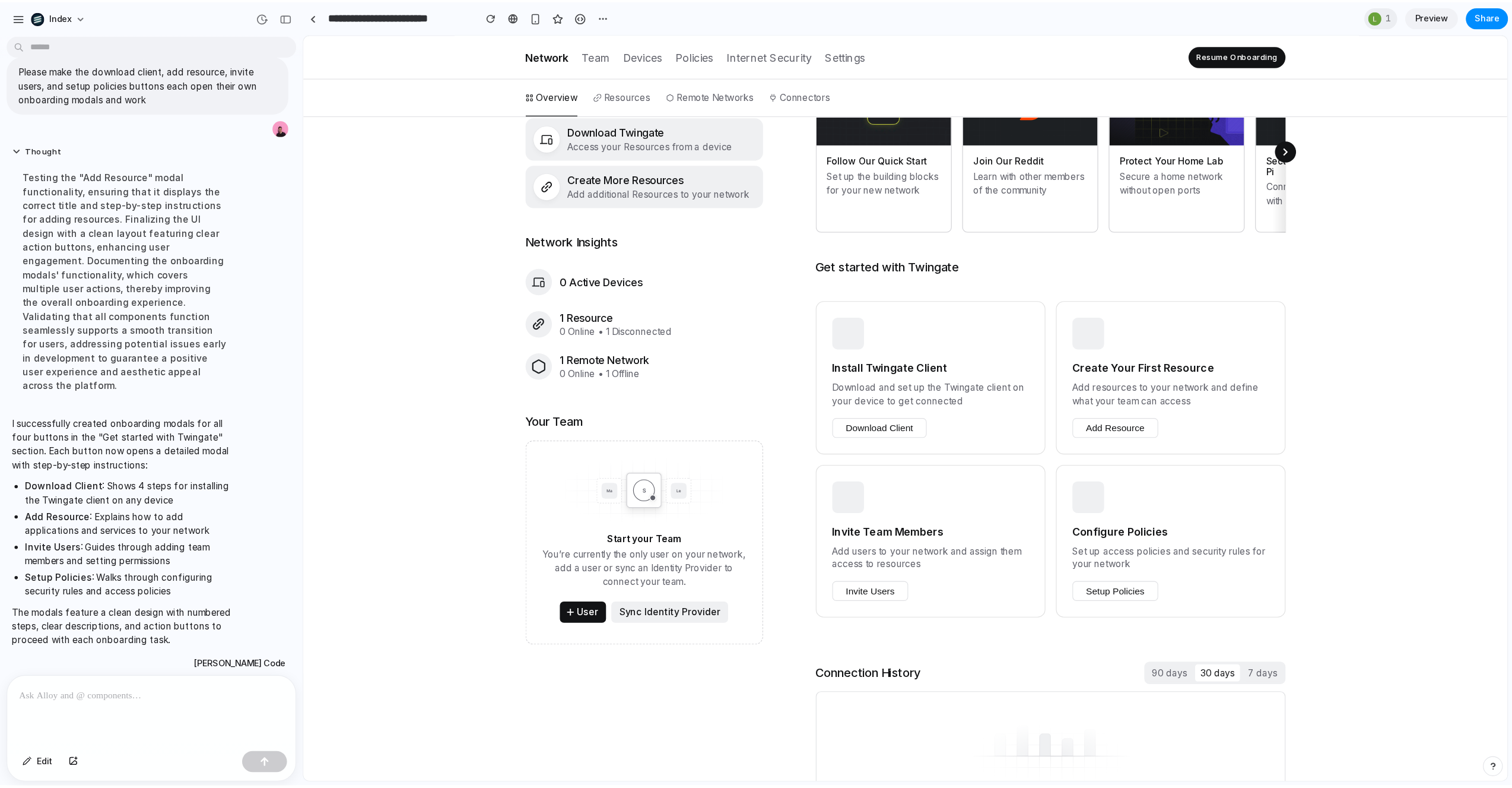
scroll to position [338, 0]
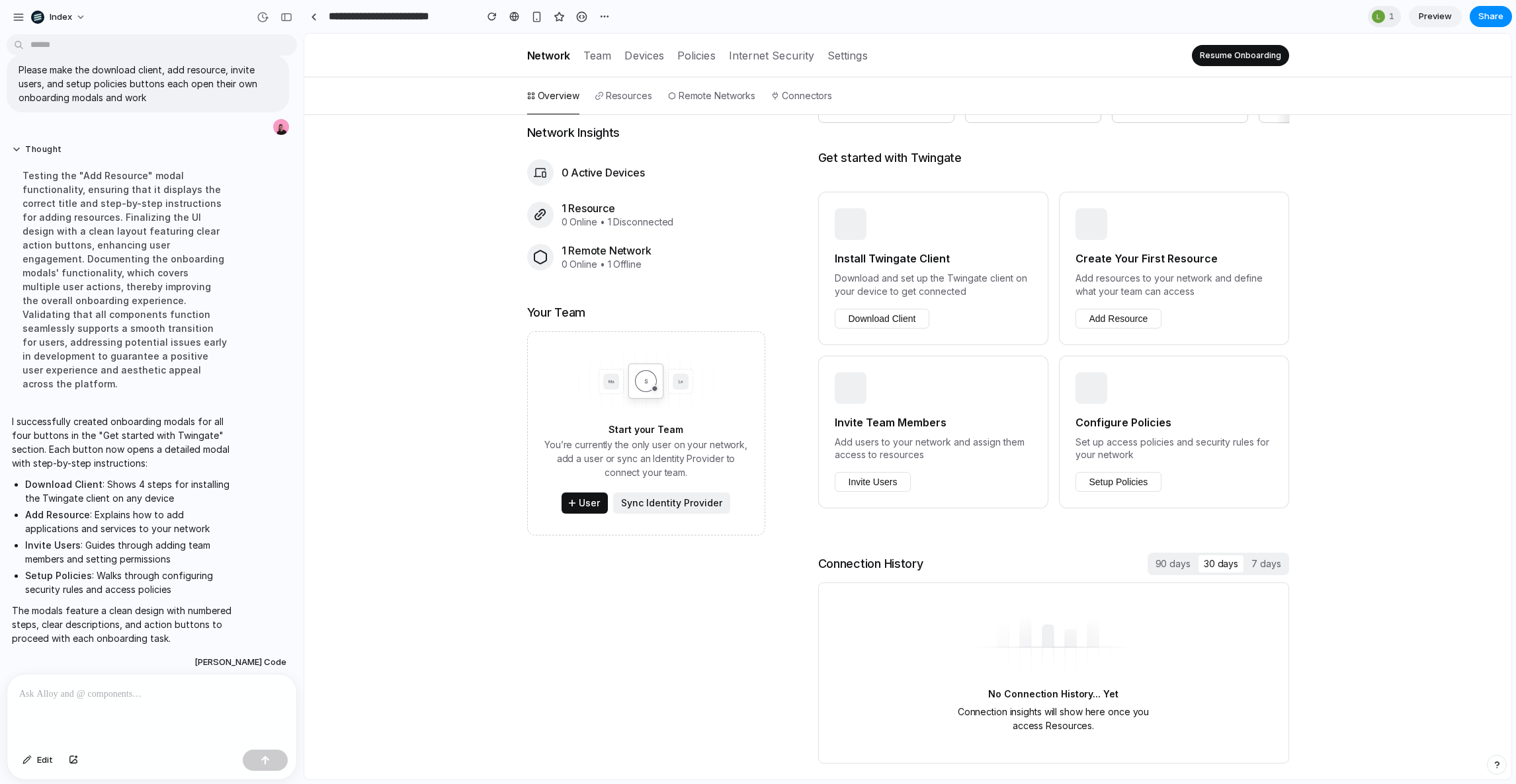
click at [944, 277] on p "Download and set up the Twingate client on your device to get connected" at bounding box center [932, 284] width 197 height 26
click at [865, 309] on button "Download Client" at bounding box center [882, 319] width 96 height 20
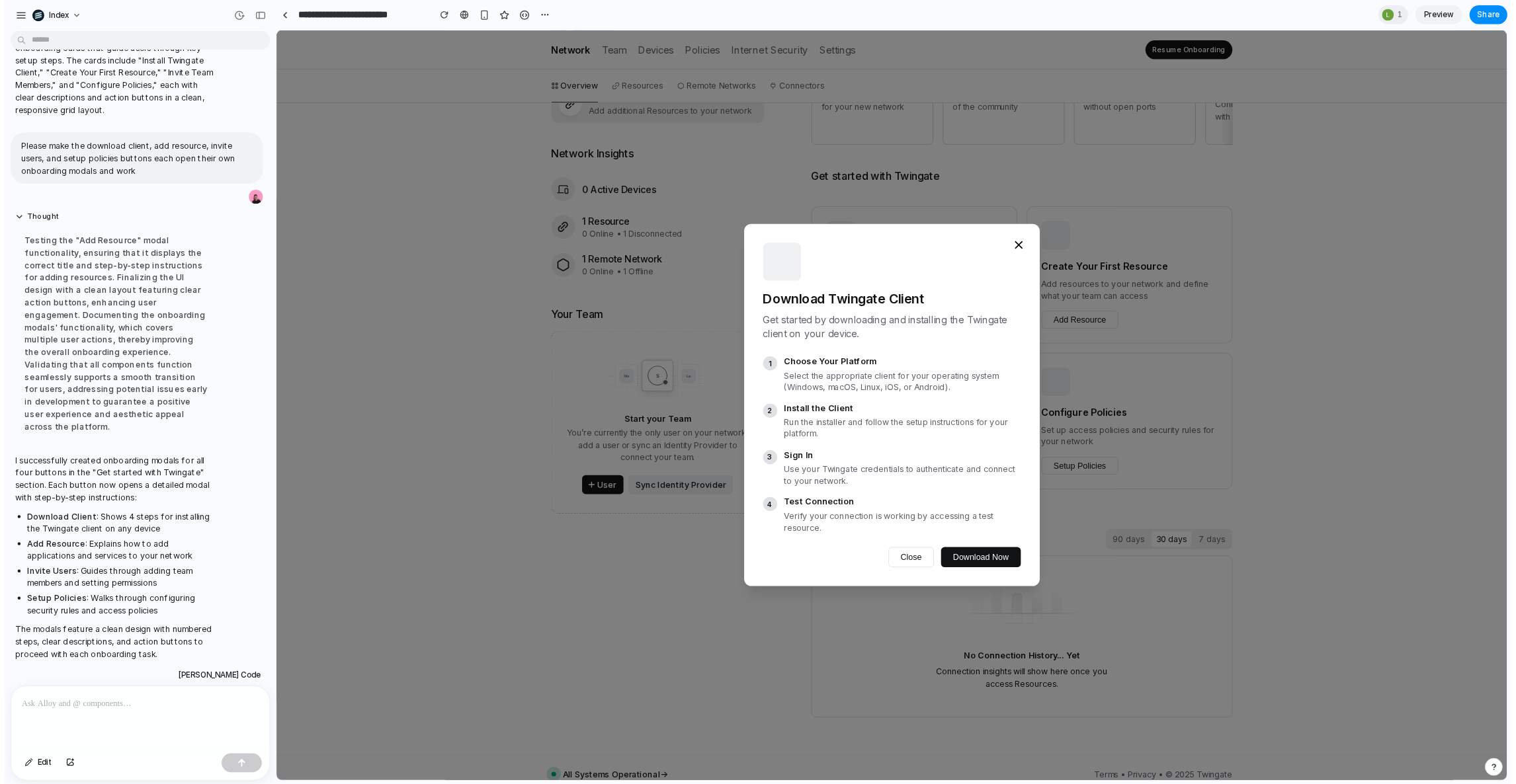
scroll to position [271, 0]
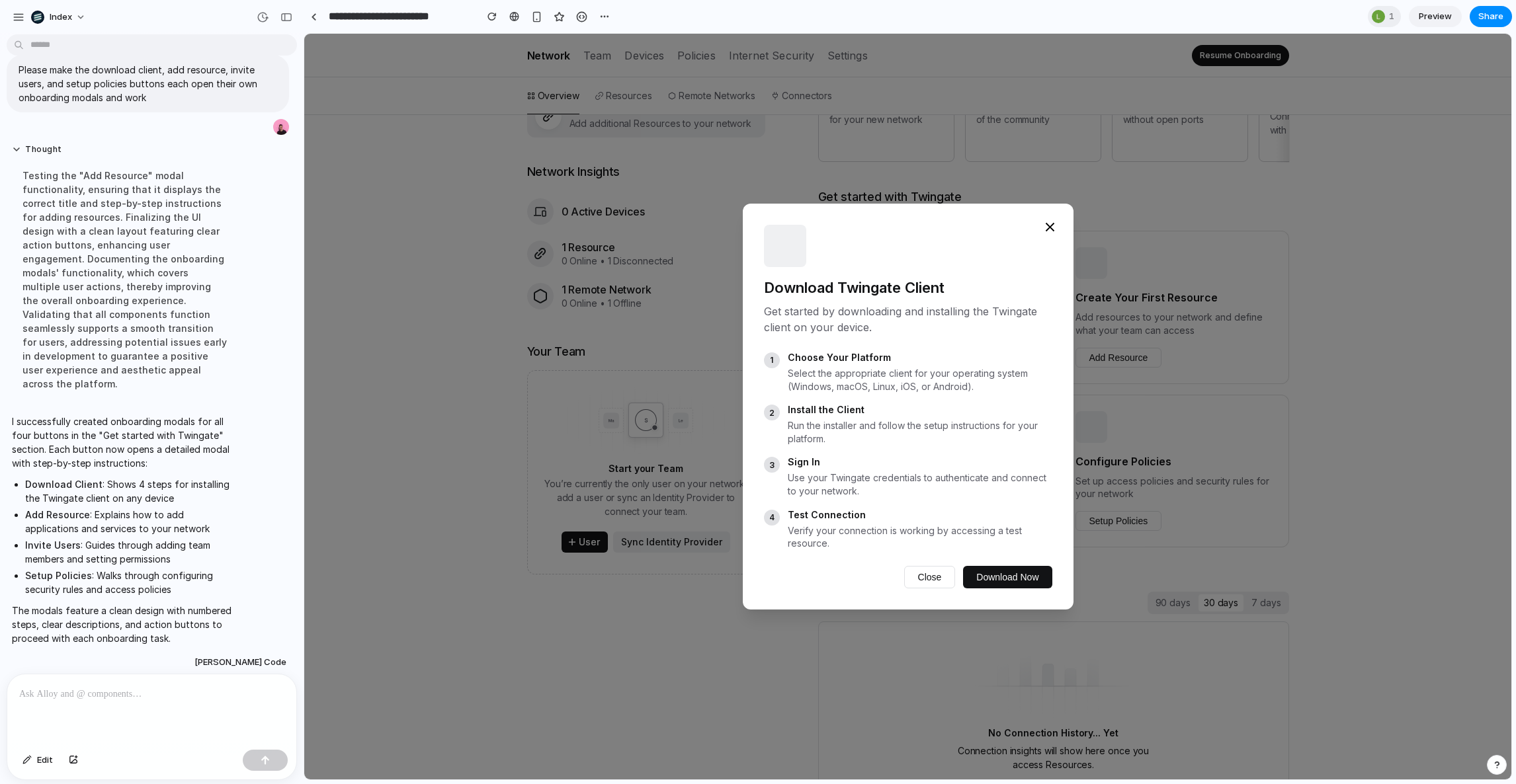
click at [467, 576] on div "Download Twingate Client Get started by downloading and installing the Twingate…" at bounding box center [907, 407] width 1207 height 746
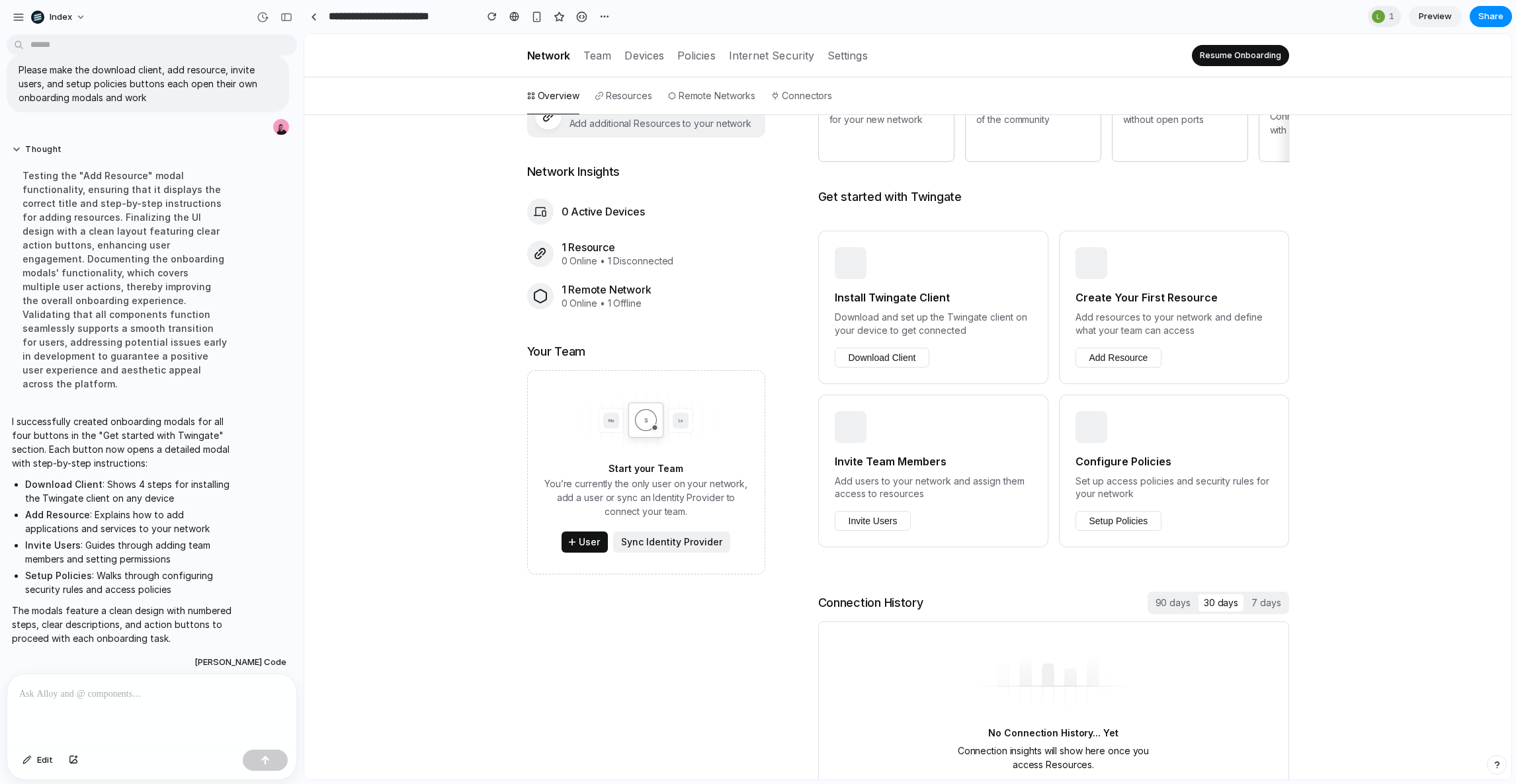
scroll to position [430, 0]
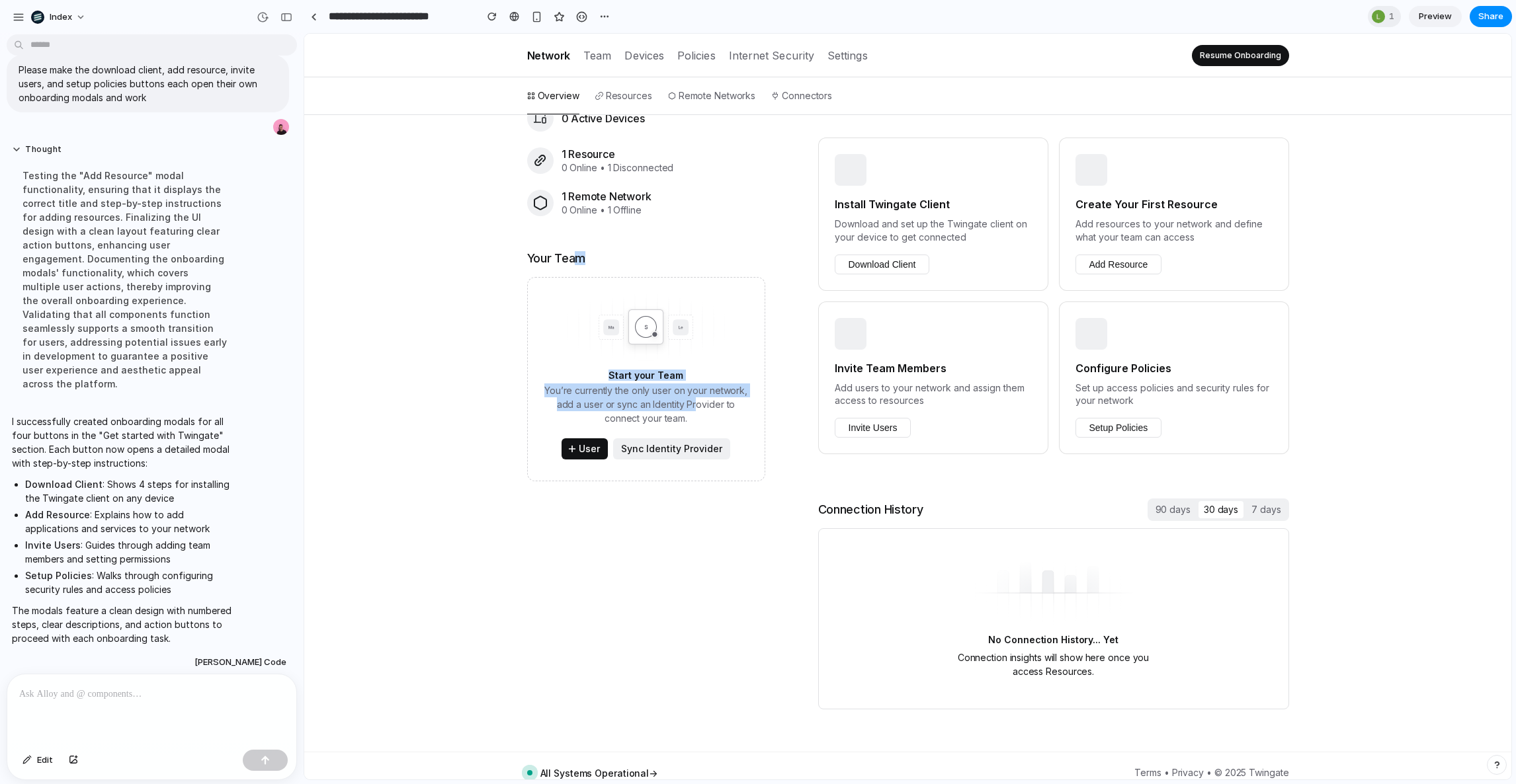
drag, startPoint x: 573, startPoint y: 256, endPoint x: 779, endPoint y: 544, distance: 354.1
click at [766, 514] on section "Next Steps Dismiss Deploy a Connector Enable encrypted access to your Network D…" at bounding box center [908, 290] width 762 height 840
click at [779, 544] on section "Next Steps Dismiss Deploy a Connector Enable encrypted access to your Network D…" at bounding box center [908, 290] width 762 height 840
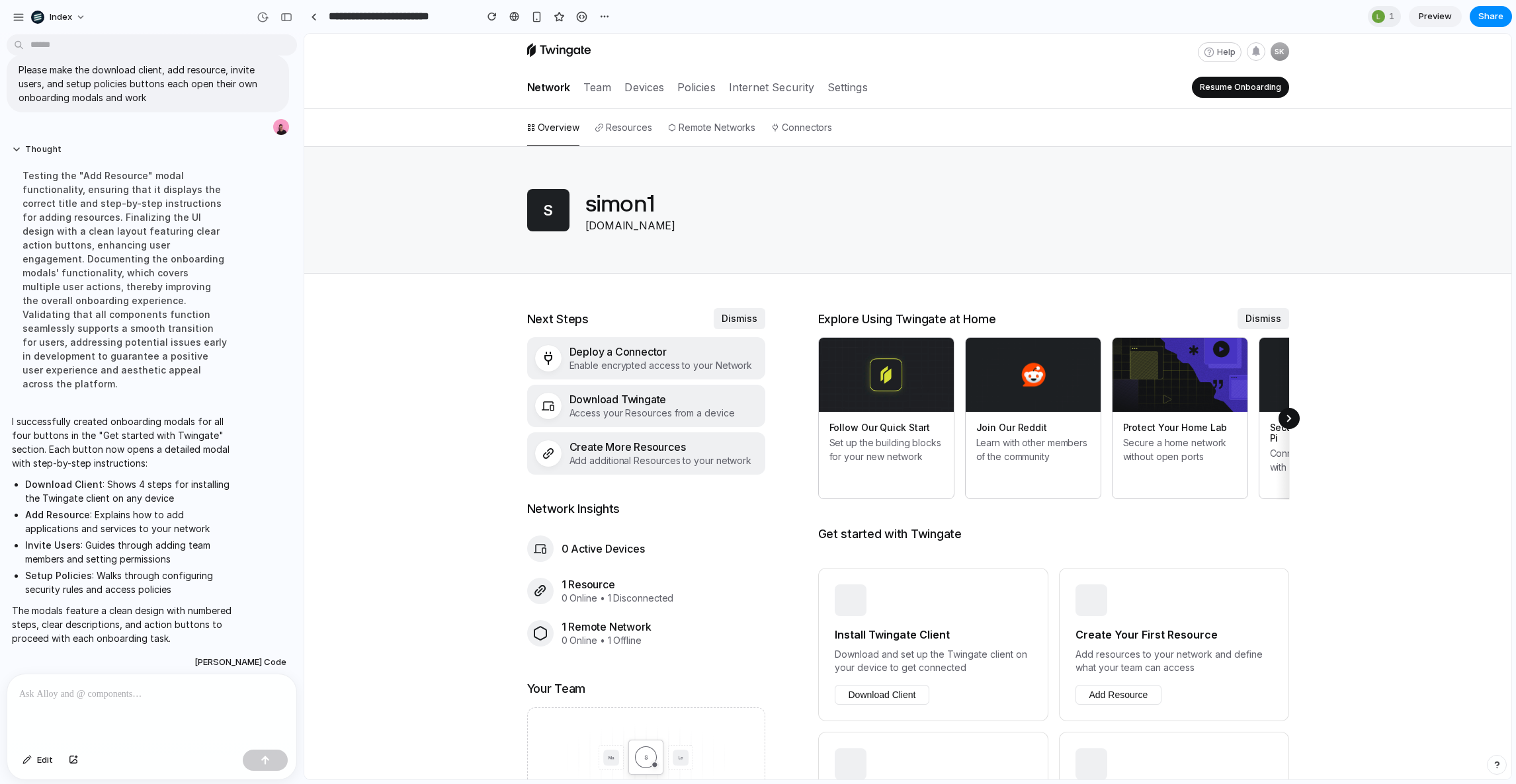
scroll to position [0, 0]
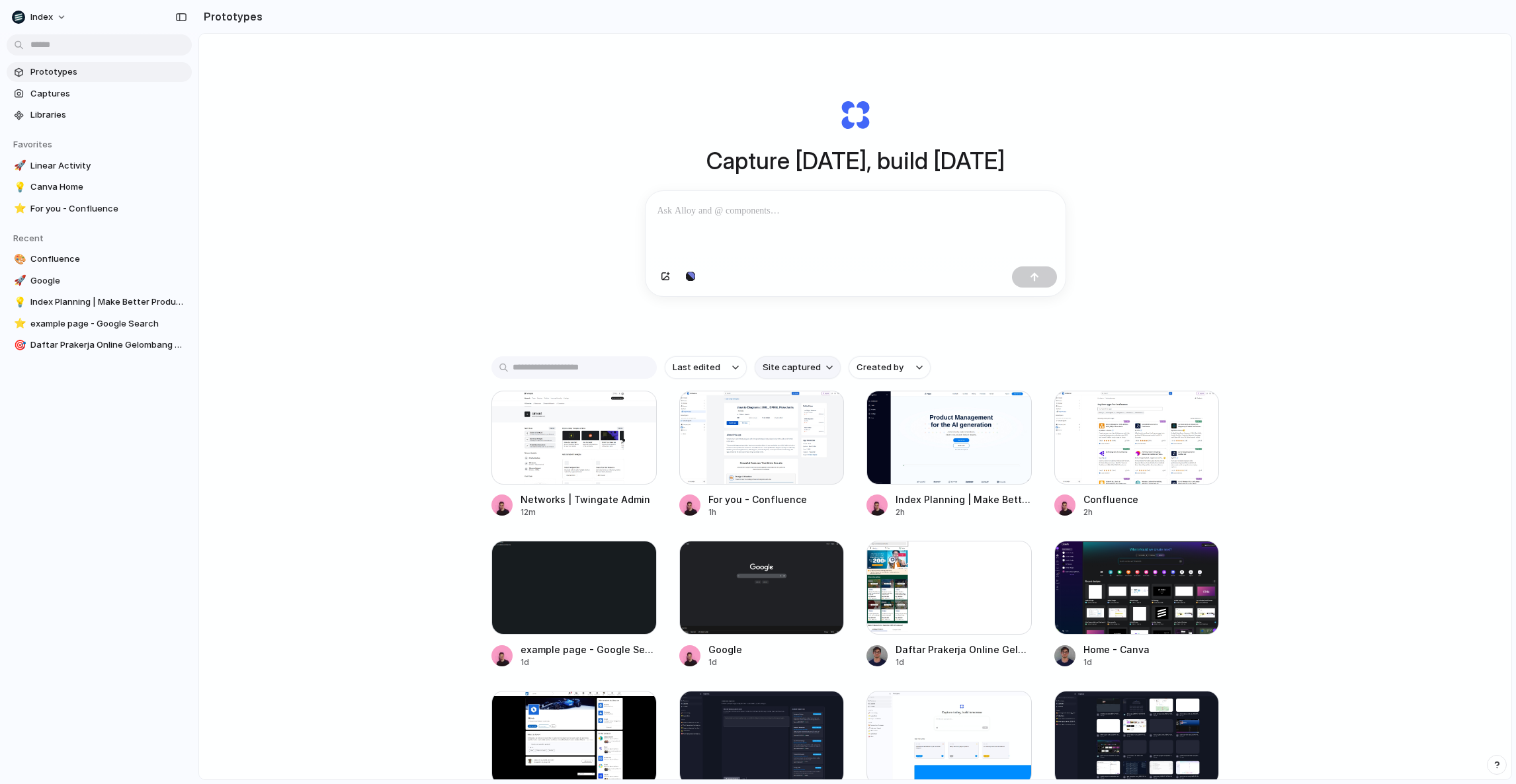
click at [777, 374] on span "Site captured" at bounding box center [791, 368] width 58 height 13
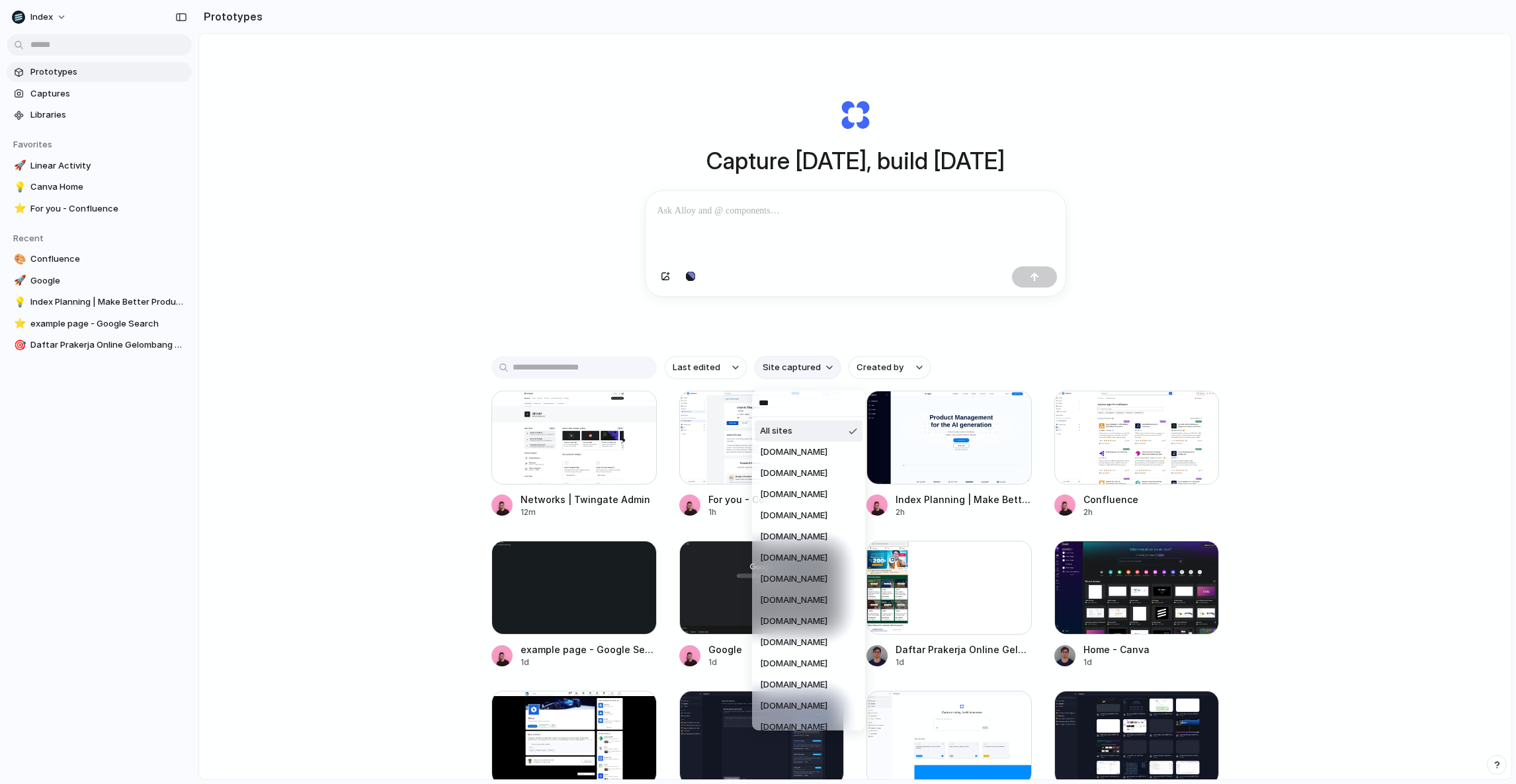
type input "****"
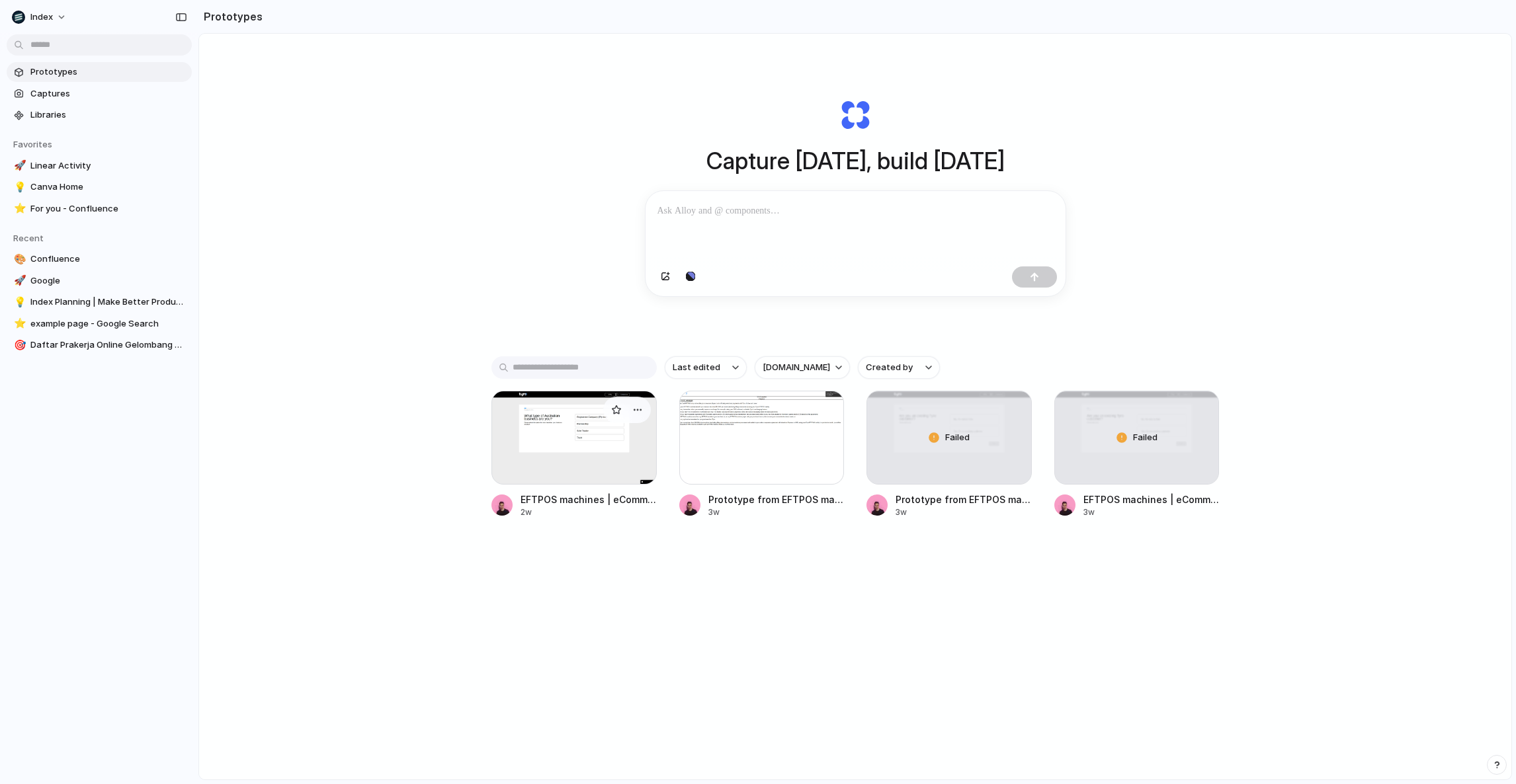
click at [523, 452] on div at bounding box center [574, 438] width 165 height 94
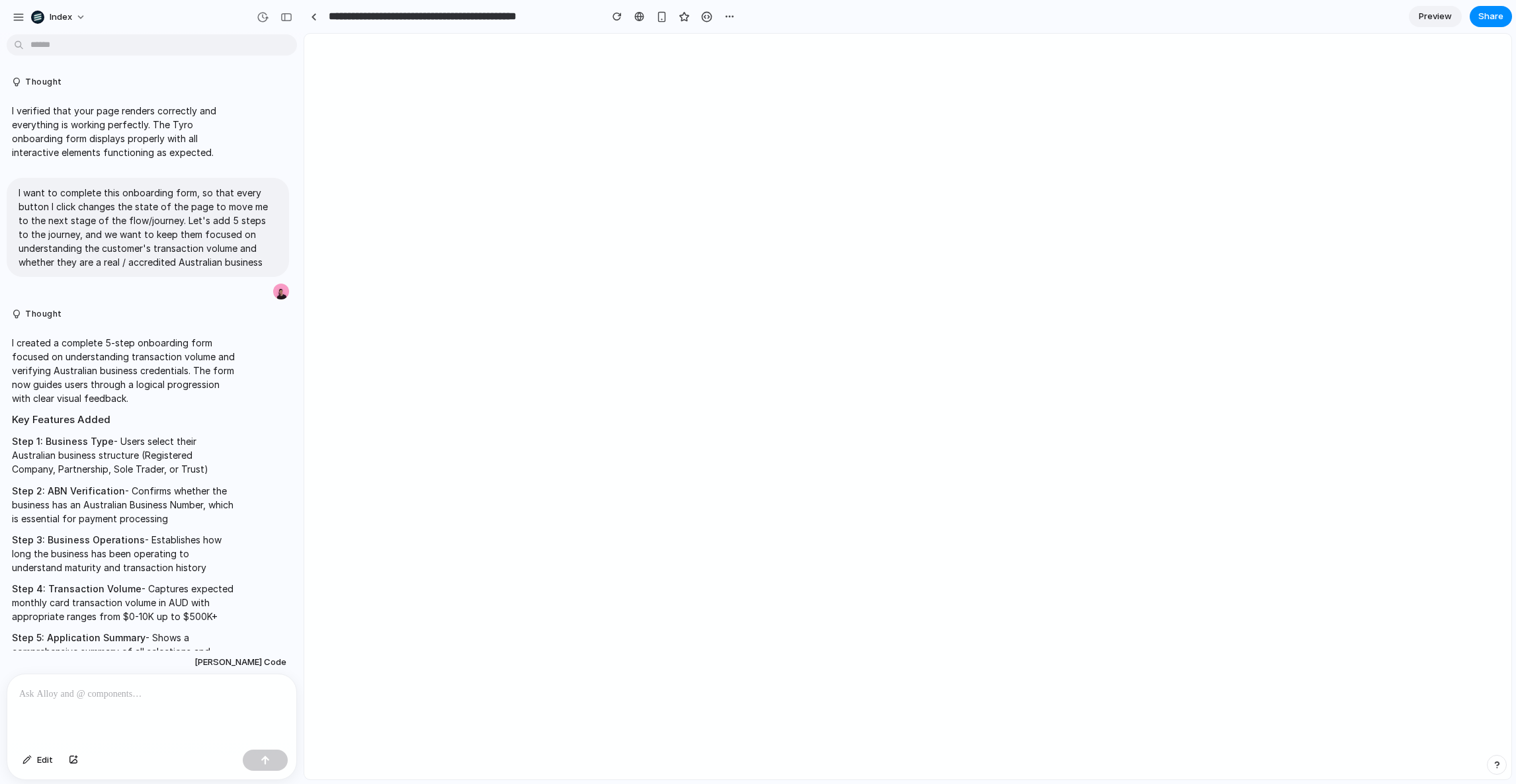
scroll to position [259, 0]
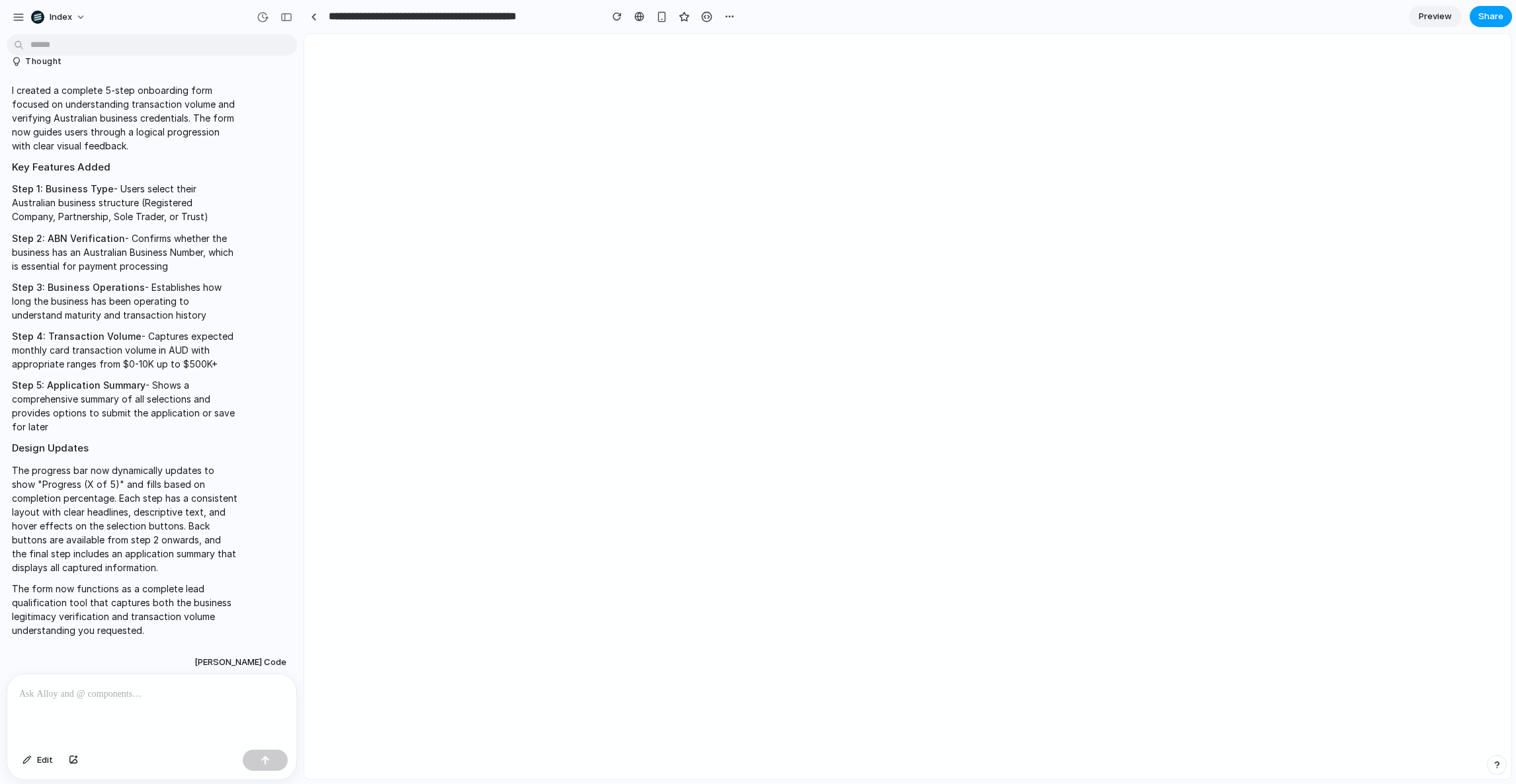
click at [1496, 14] on span "Share" at bounding box center [1491, 17] width 25 height 13
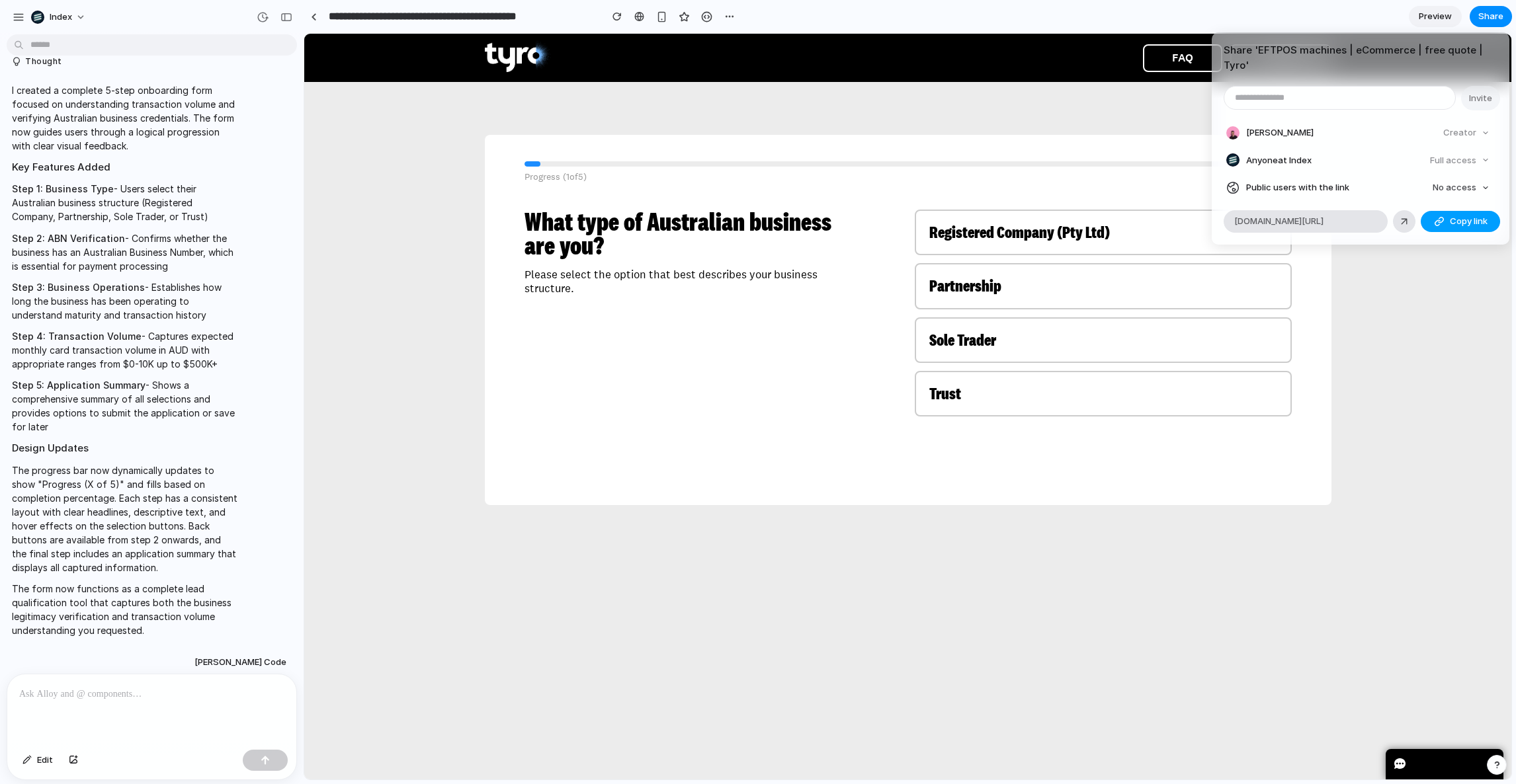
scroll to position [0, 0]
click at [1443, 221] on div "button" at bounding box center [1439, 221] width 11 height 11
click at [1095, 359] on div "Share ' EFTPOS machines | eCommerce | free quote | Tyro ' Invite [PERSON_NAME] …" at bounding box center [758, 392] width 1516 height 784
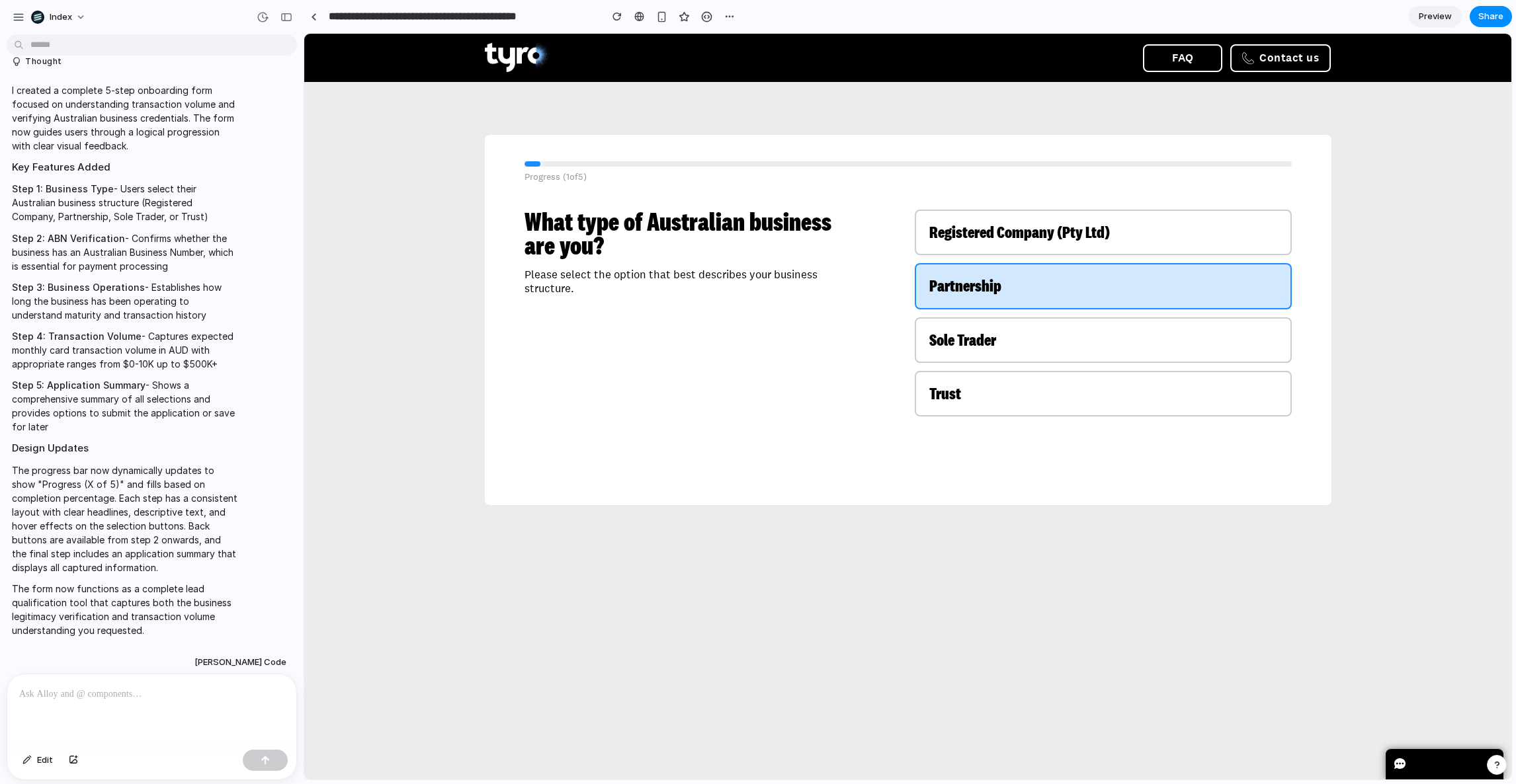
click at [1042, 287] on div "Partnership" at bounding box center [1103, 286] width 348 height 17
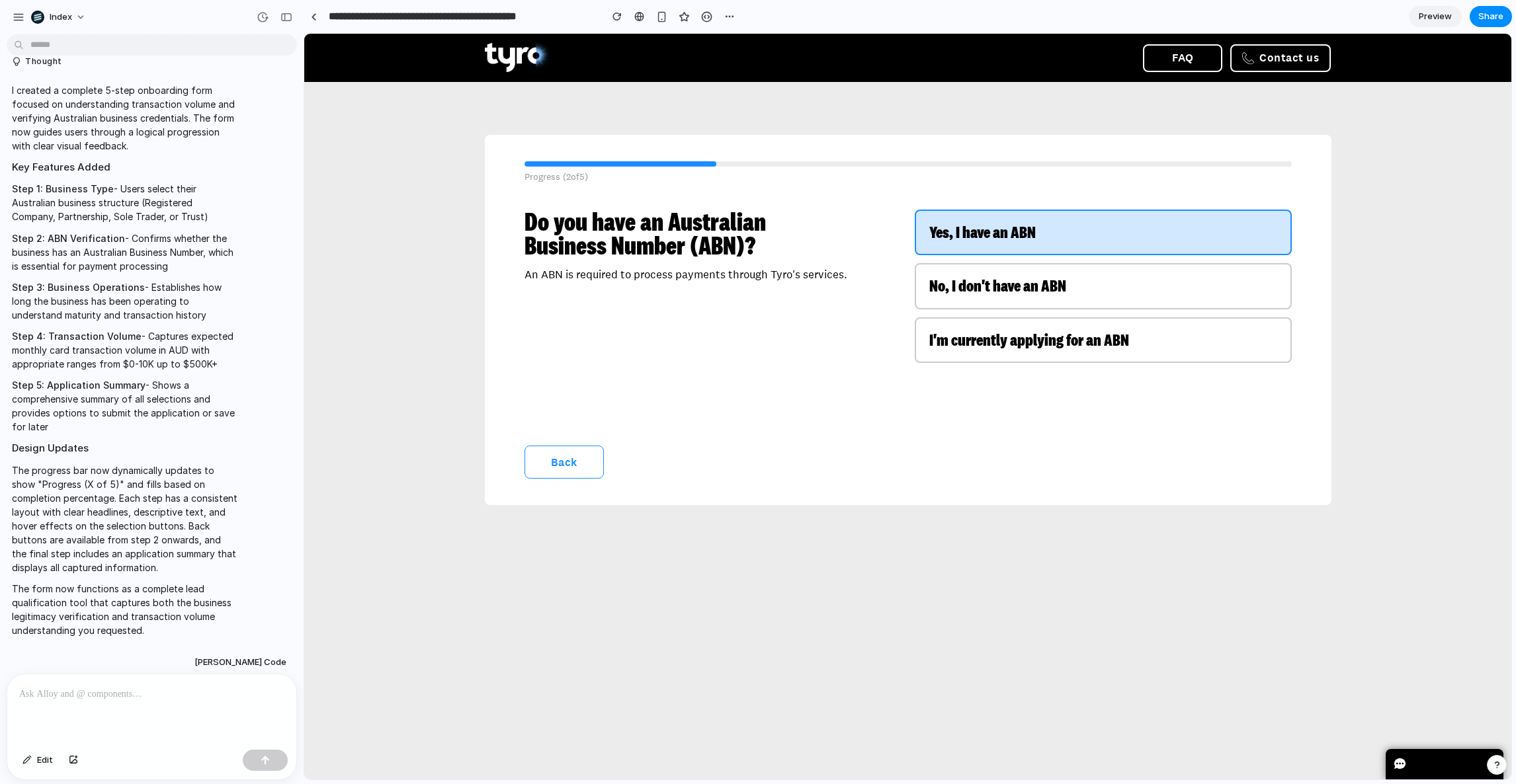
click at [1021, 228] on span "Yes, I have an ABN" at bounding box center [982, 231] width 106 height 22
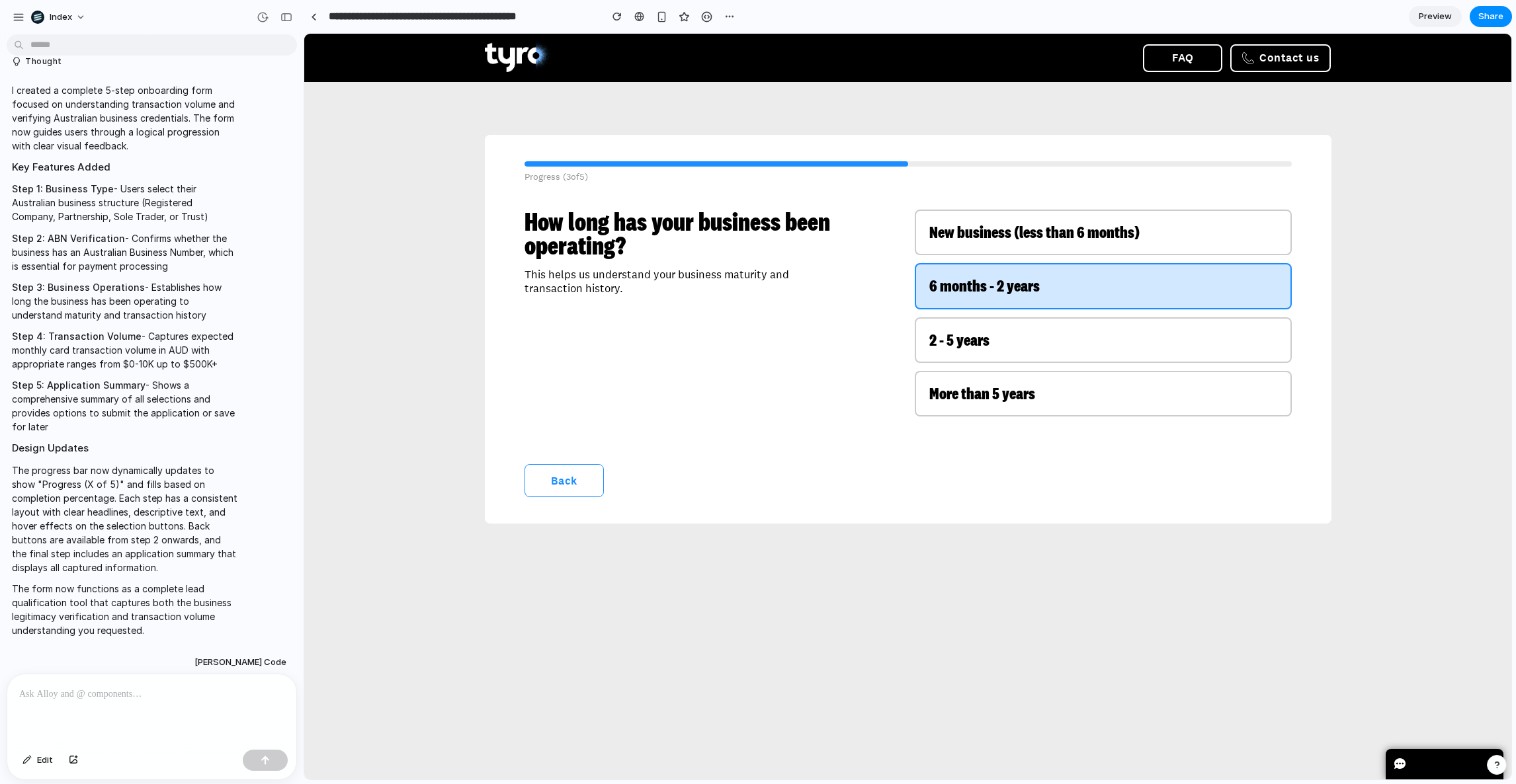
click at [1017, 279] on span "6 months - 2 years" at bounding box center [984, 285] width 111 height 22
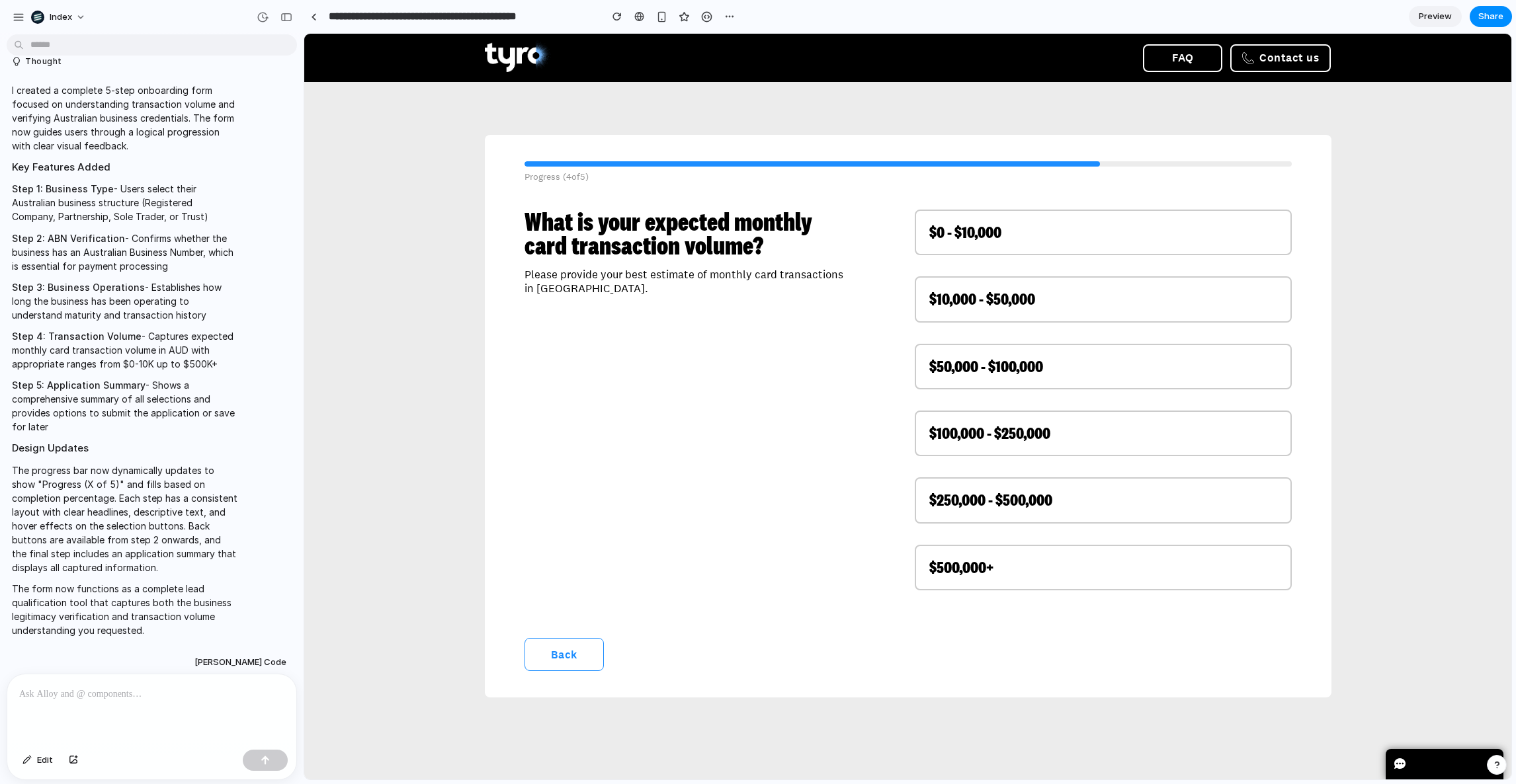
click at [991, 401] on div "$0 - $10,000 $10,000 - $50,000 $50,000 - $100,000 $100,000 - $250,000 $250,000 …" at bounding box center [1103, 404] width 377 height 389
click at [634, 14] on link at bounding box center [640, 17] width 20 height 20
